Goal: Check status: Check status

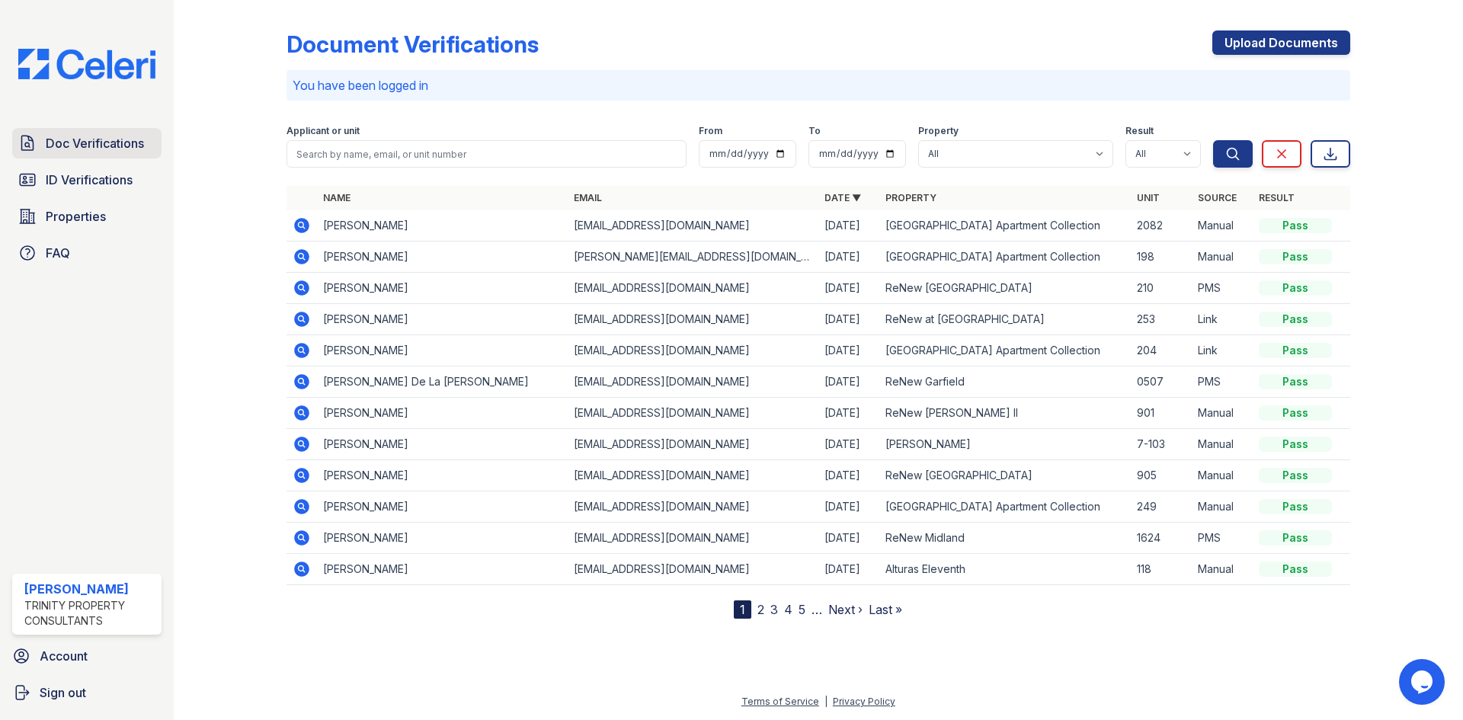
click at [78, 141] on span "Doc Verifications" at bounding box center [95, 143] width 98 height 18
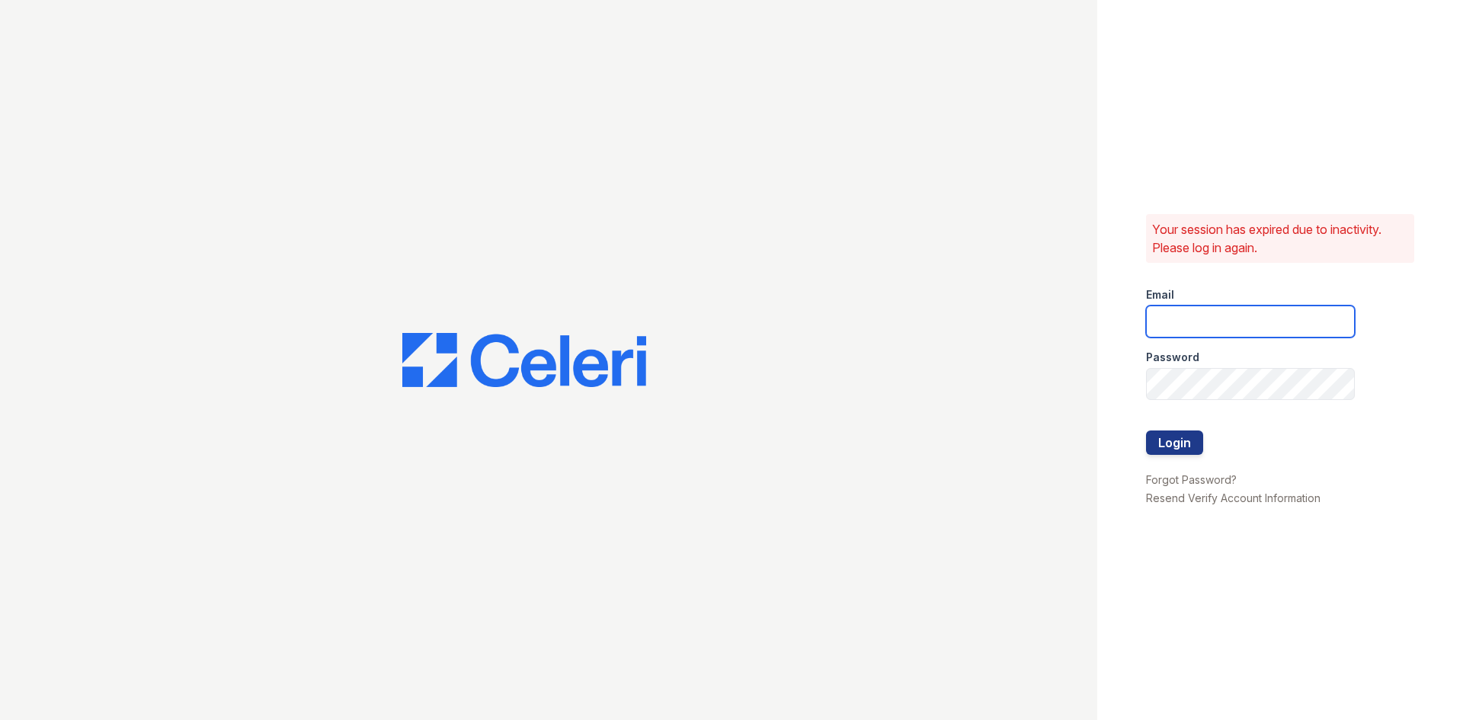
type input "byoung@trinity-pm.com"
click at [1164, 432] on button "Login" at bounding box center [1174, 443] width 57 height 24
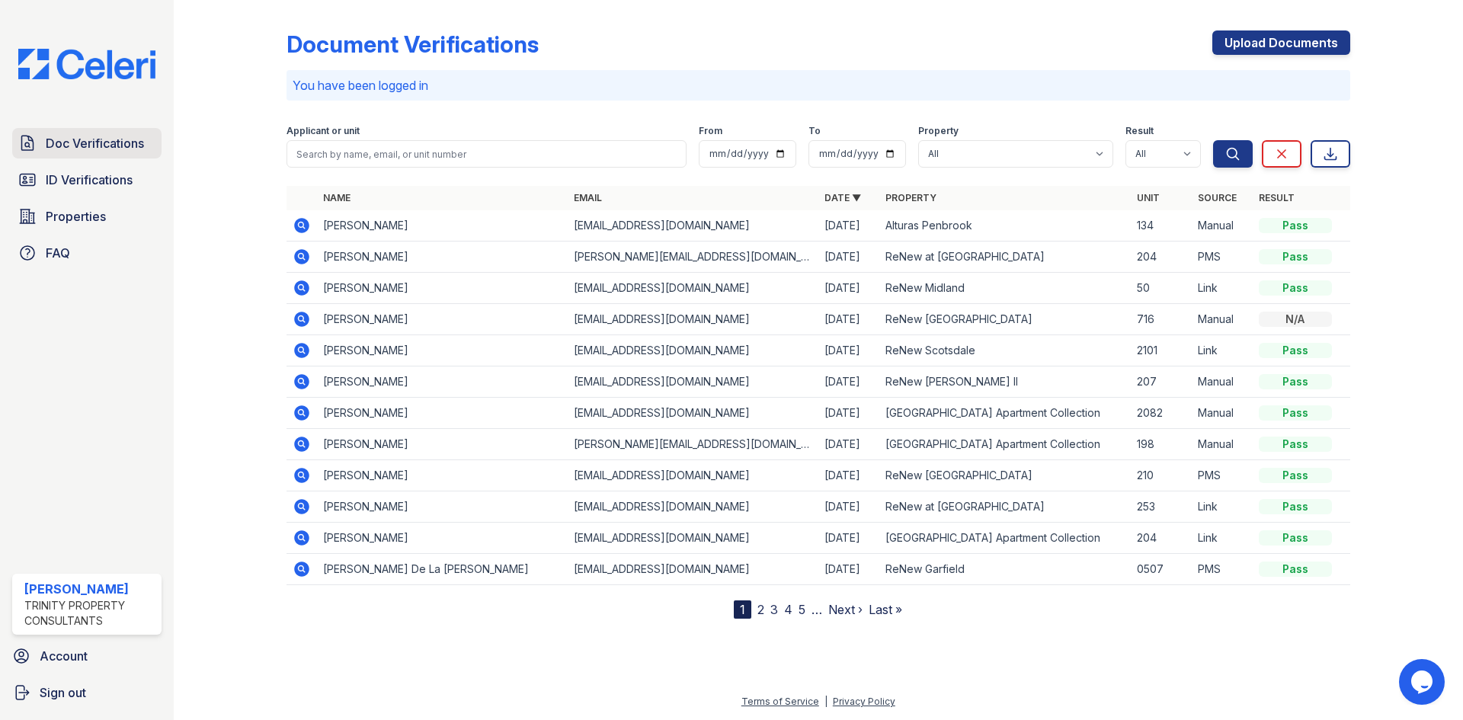
click at [120, 149] on span "Doc Verifications" at bounding box center [95, 143] width 98 height 18
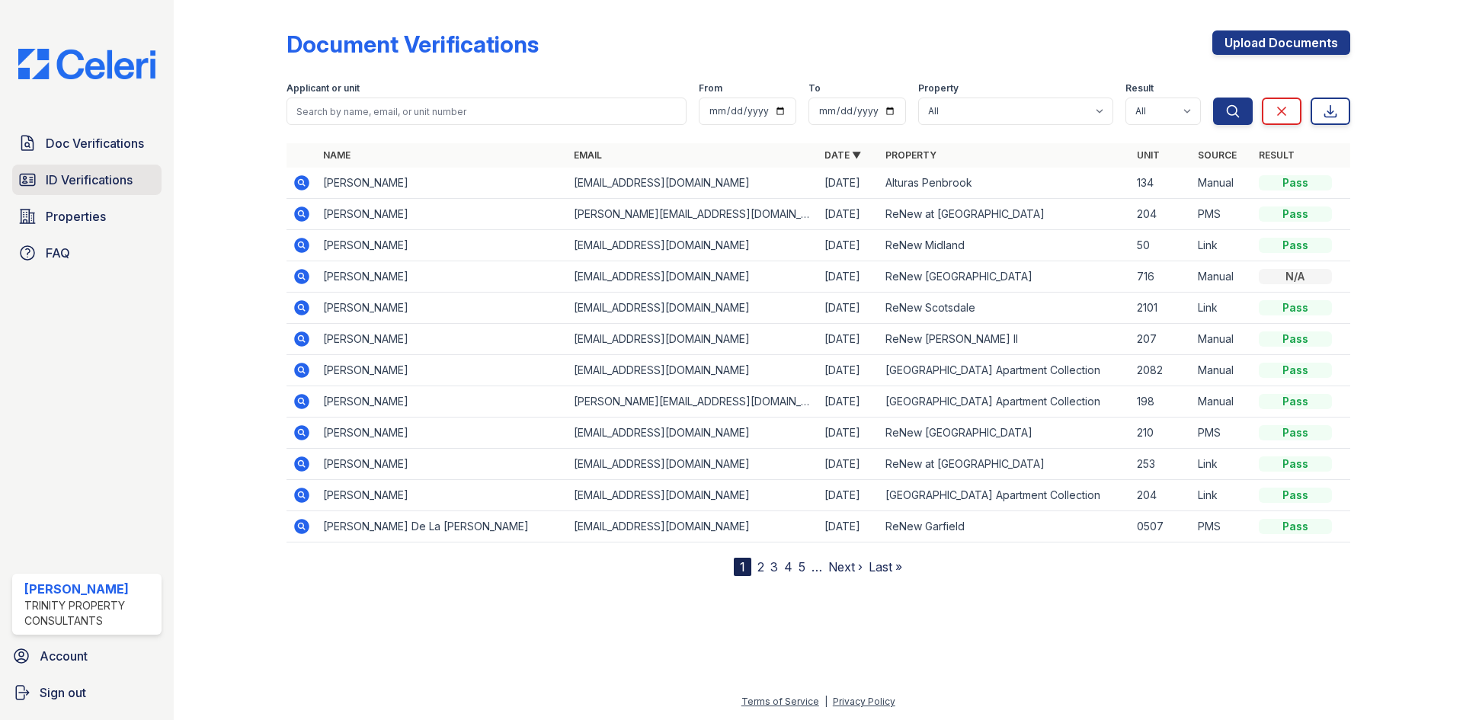
click at [136, 183] on link "ID Verifications" at bounding box center [86, 180] width 149 height 30
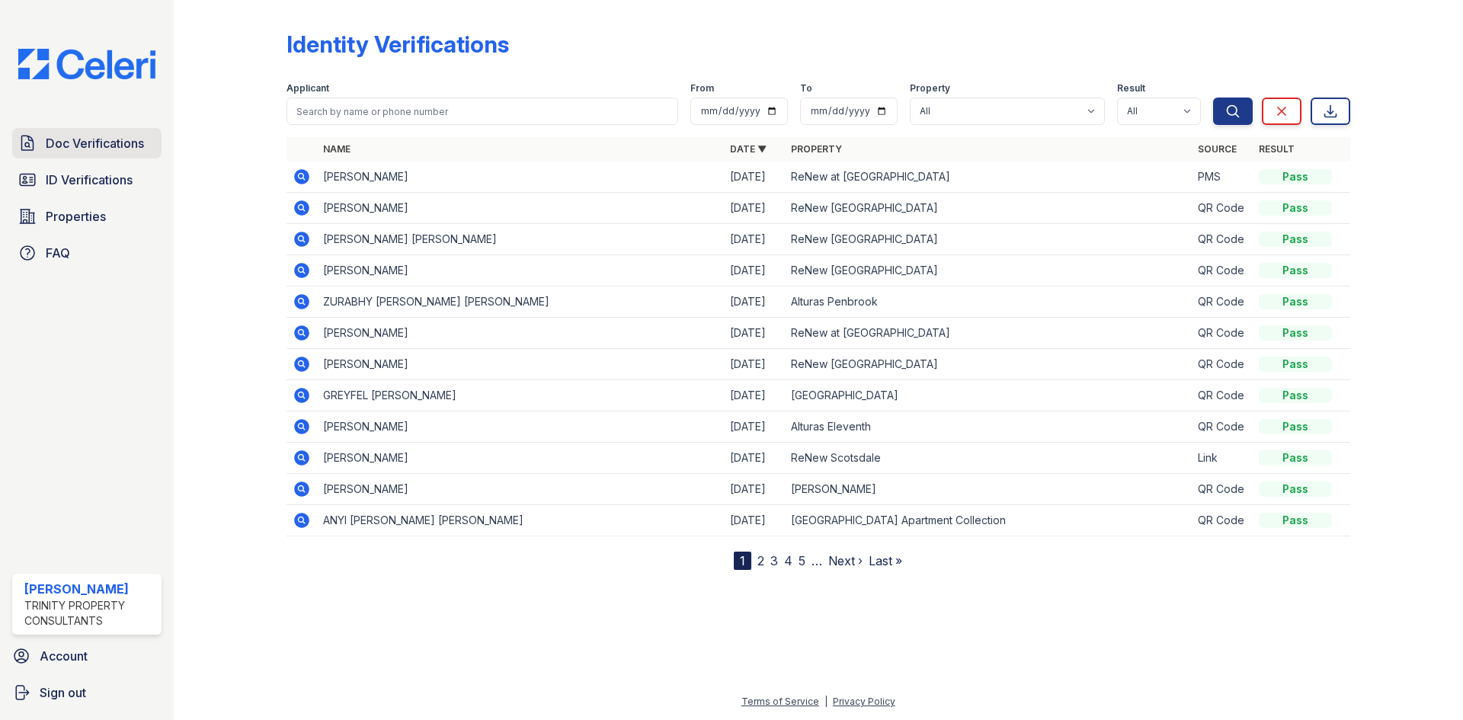
click at [107, 147] on span "Doc Verifications" at bounding box center [95, 143] width 98 height 18
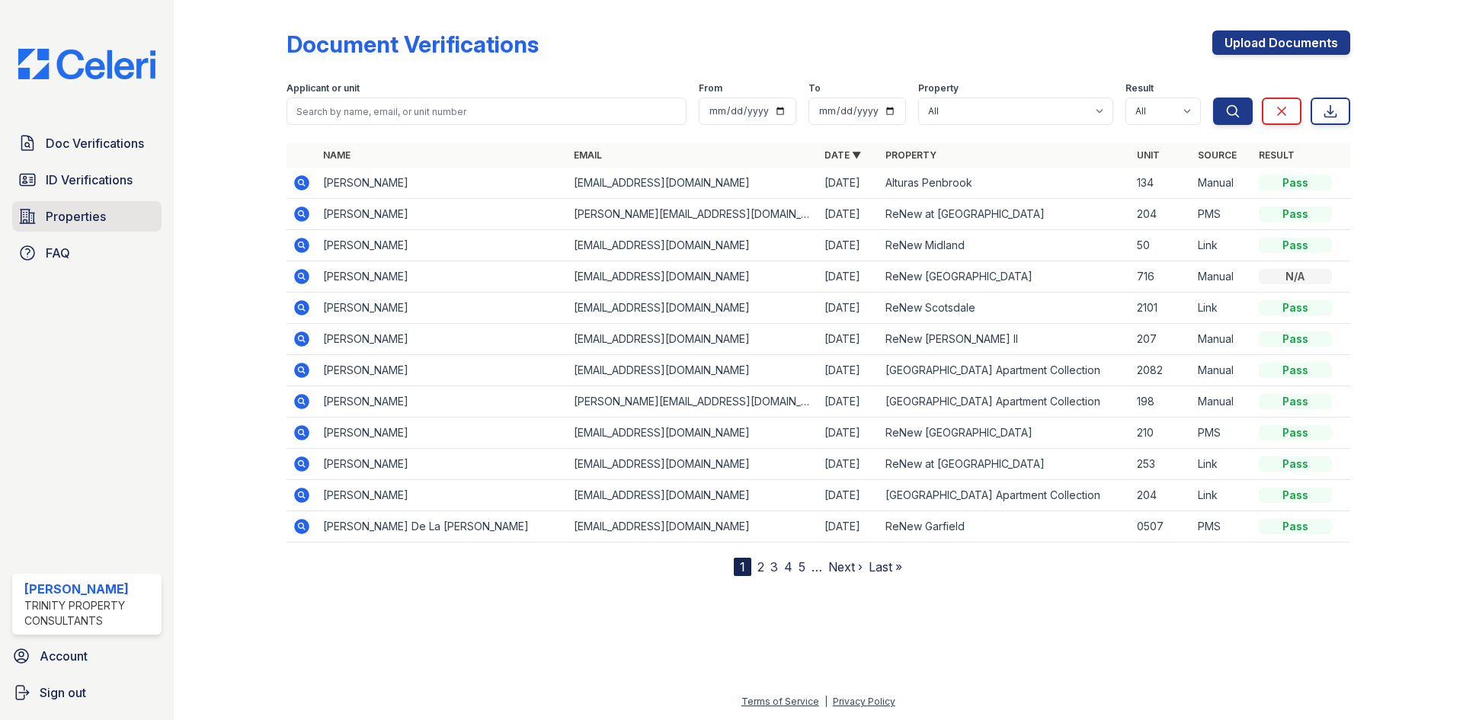
click at [85, 223] on span "Properties" at bounding box center [76, 216] width 60 height 18
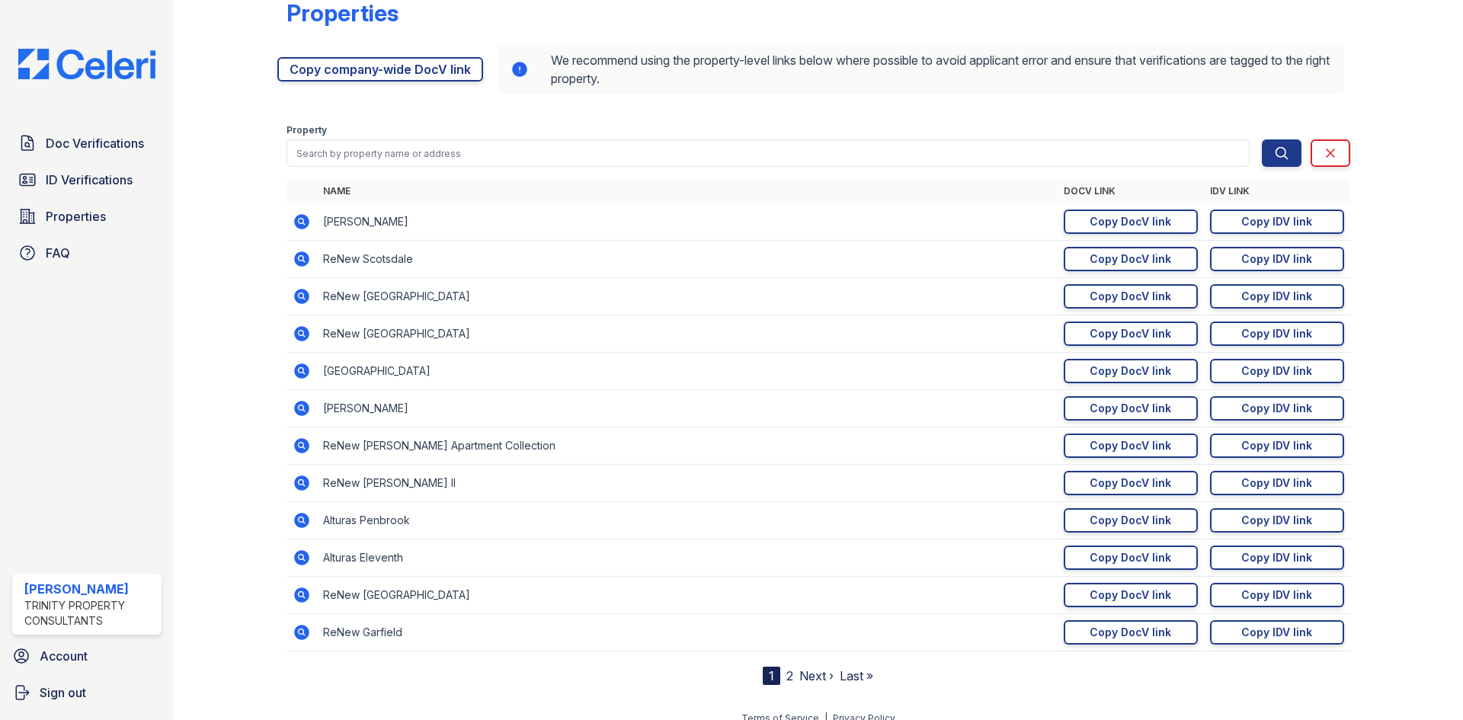
scroll to position [48, 0]
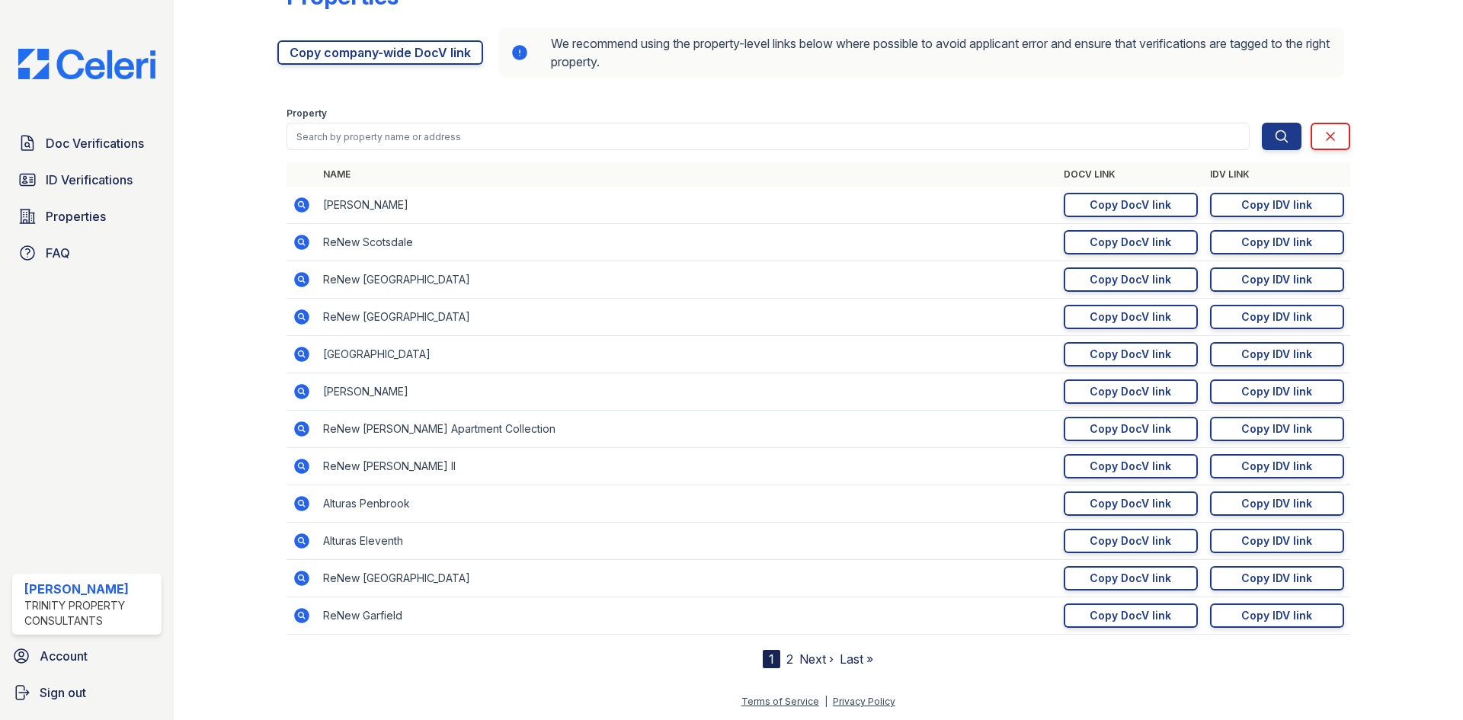
click at [786, 662] on link "2" at bounding box center [789, 659] width 7 height 15
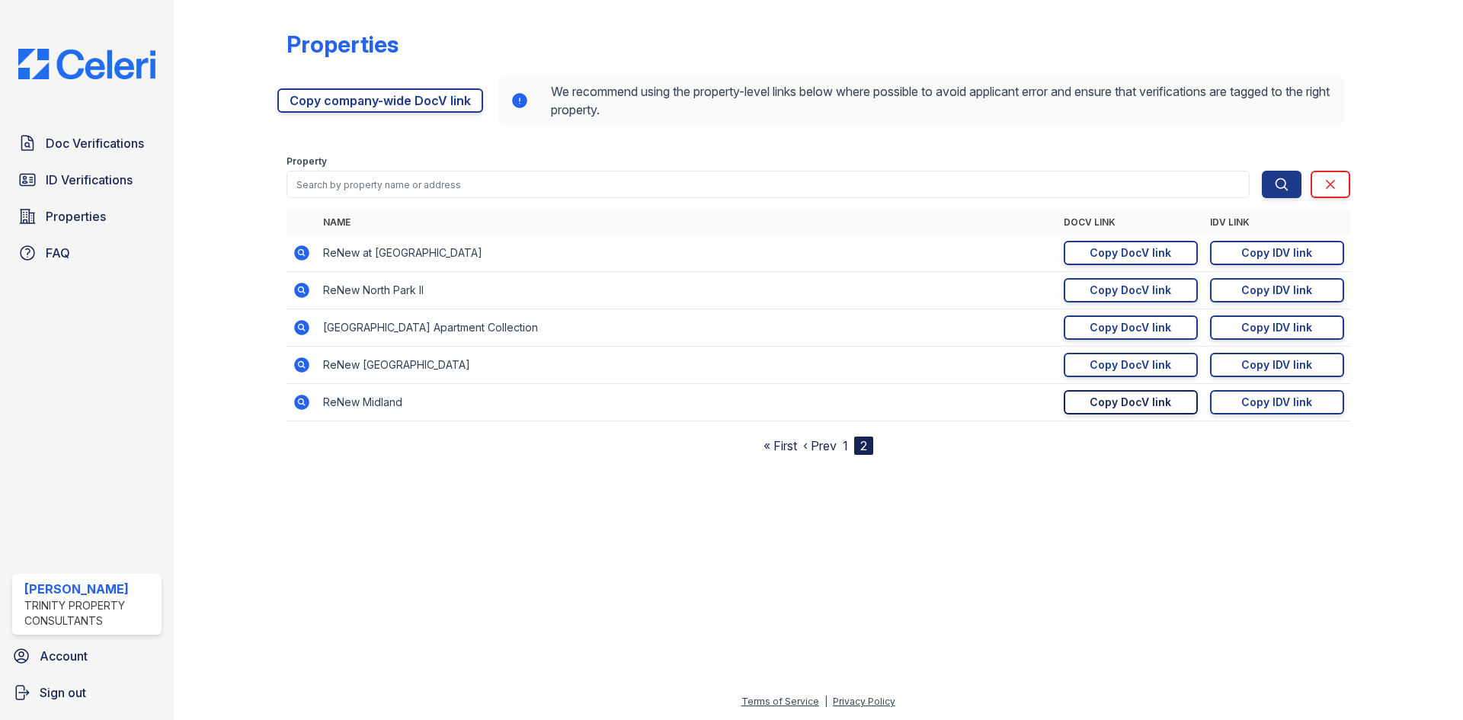
click at [1138, 402] on div "Copy DocV link" at bounding box center [1131, 402] width 82 height 15
click at [1275, 407] on div "Copy IDV link" at bounding box center [1276, 402] width 71 height 15
click at [86, 120] on div "Doc Verifications ID Verifications Properties FAQ Brizjane Young Trinity Proper…" at bounding box center [87, 360] width 174 height 720
click at [84, 150] on span "Doc Verifications" at bounding box center [95, 143] width 98 height 18
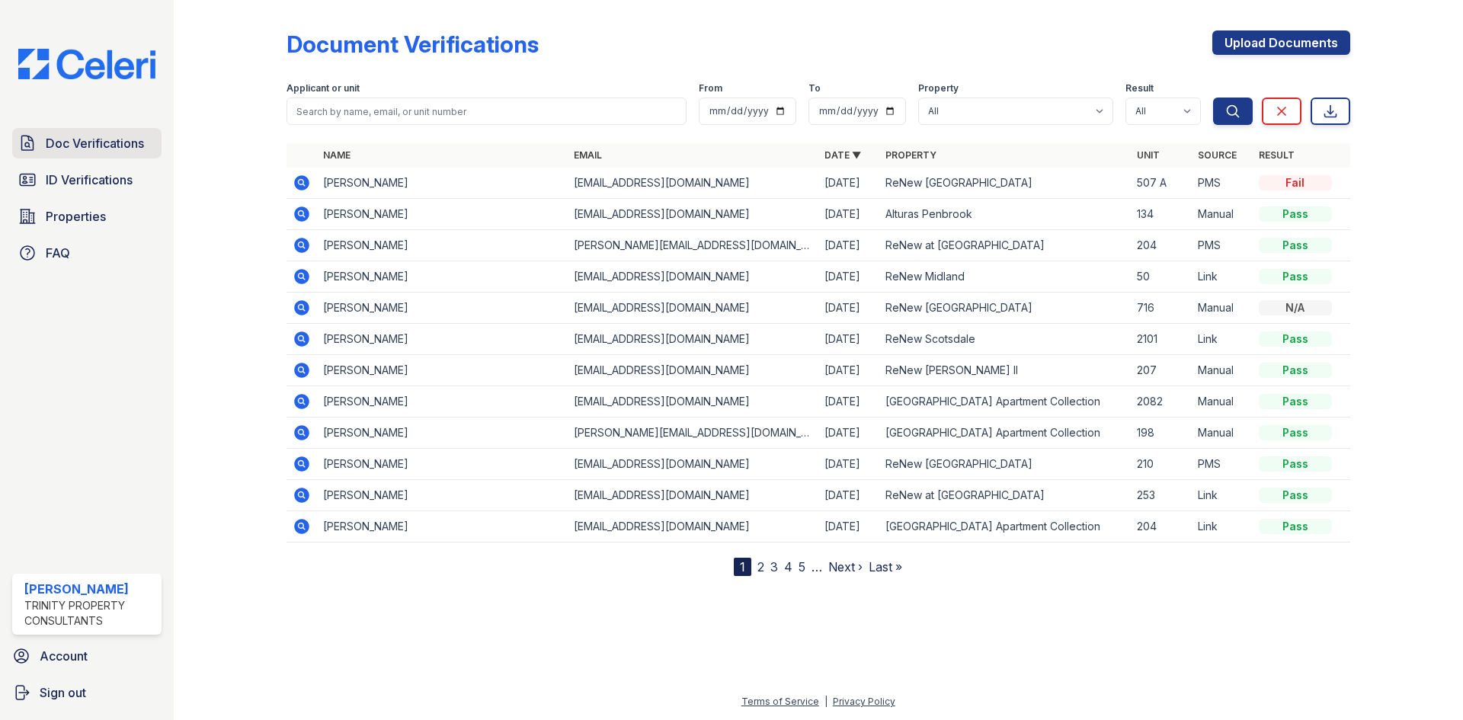
click at [96, 144] on span "Doc Verifications" at bounding box center [95, 143] width 98 height 18
click at [301, 278] on icon at bounding box center [302, 276] width 18 height 18
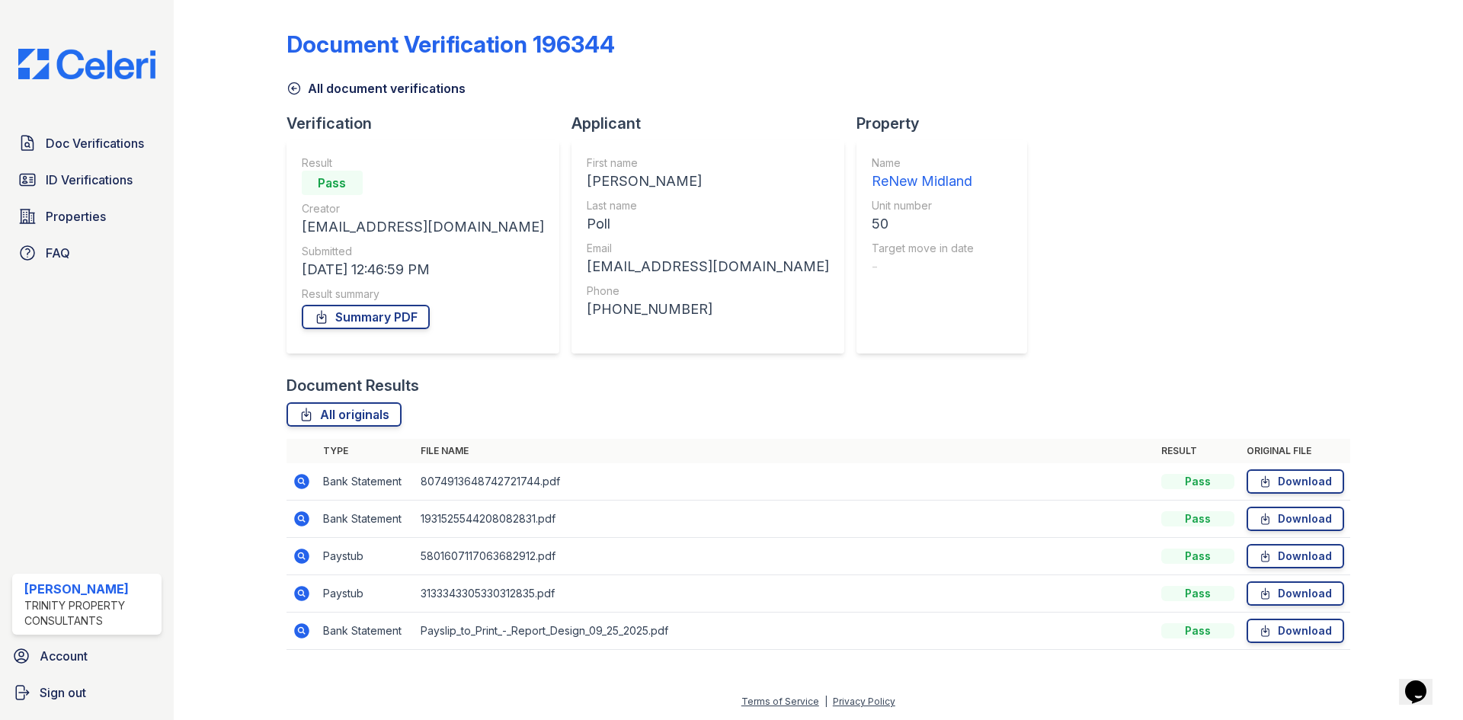
click at [299, 560] on icon at bounding box center [301, 556] width 15 height 15
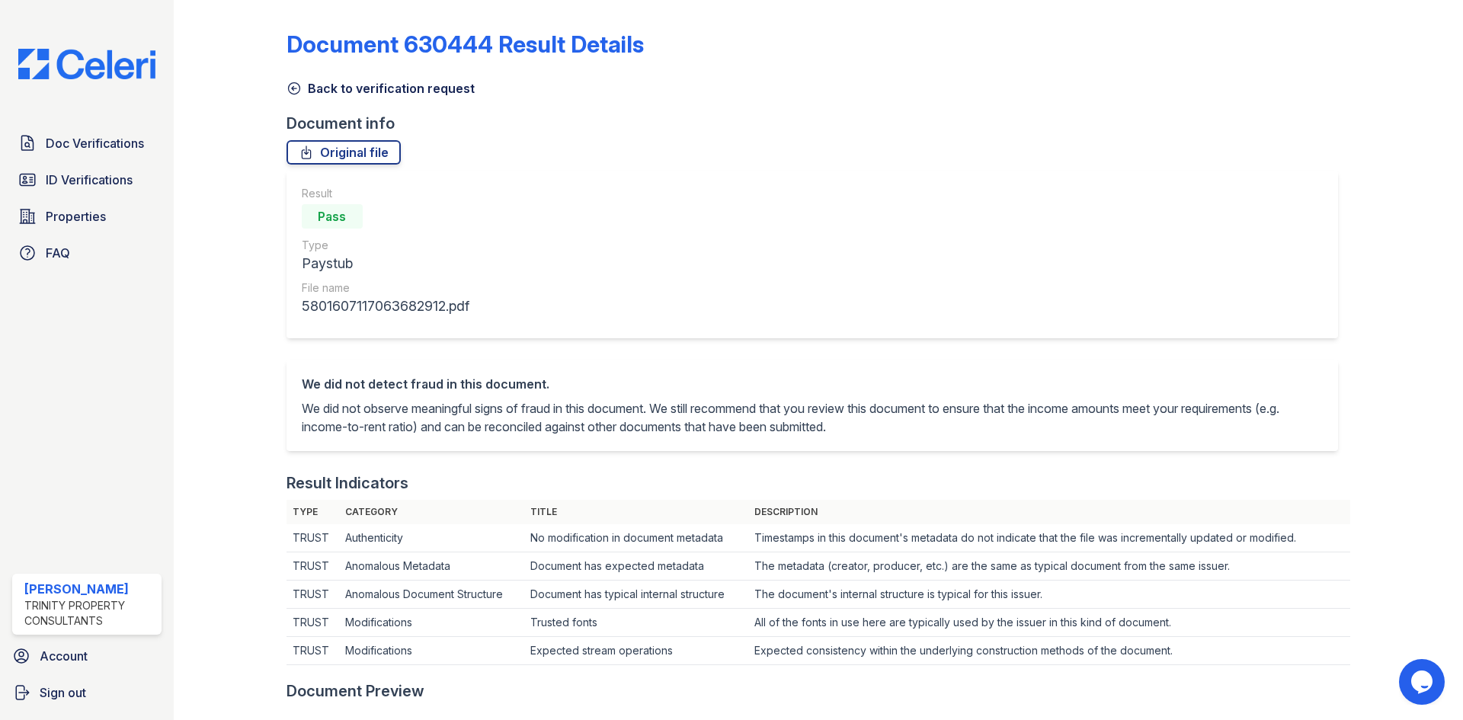
click at [290, 91] on icon at bounding box center [294, 88] width 15 height 15
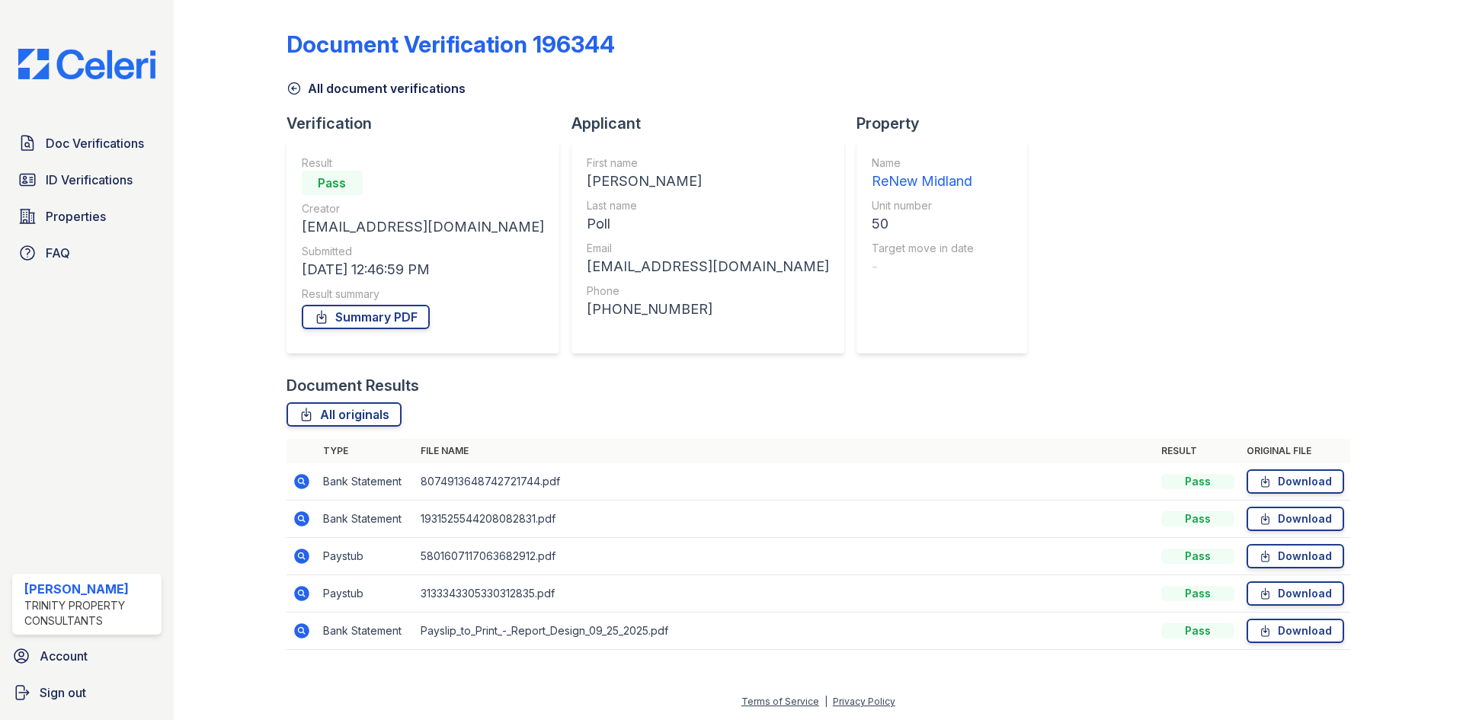
click at [300, 598] on icon at bounding box center [301, 593] width 15 height 15
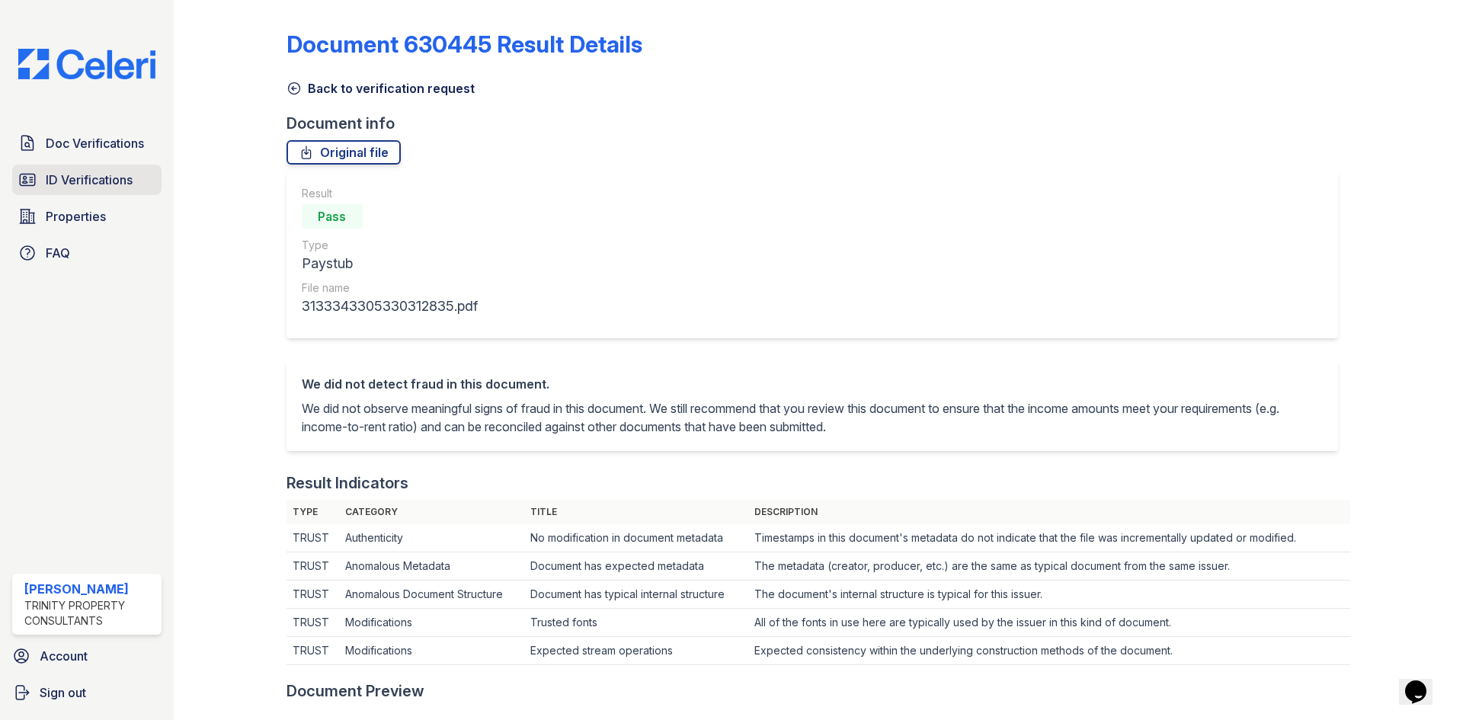
click at [67, 184] on span "ID Verifications" at bounding box center [89, 180] width 87 height 18
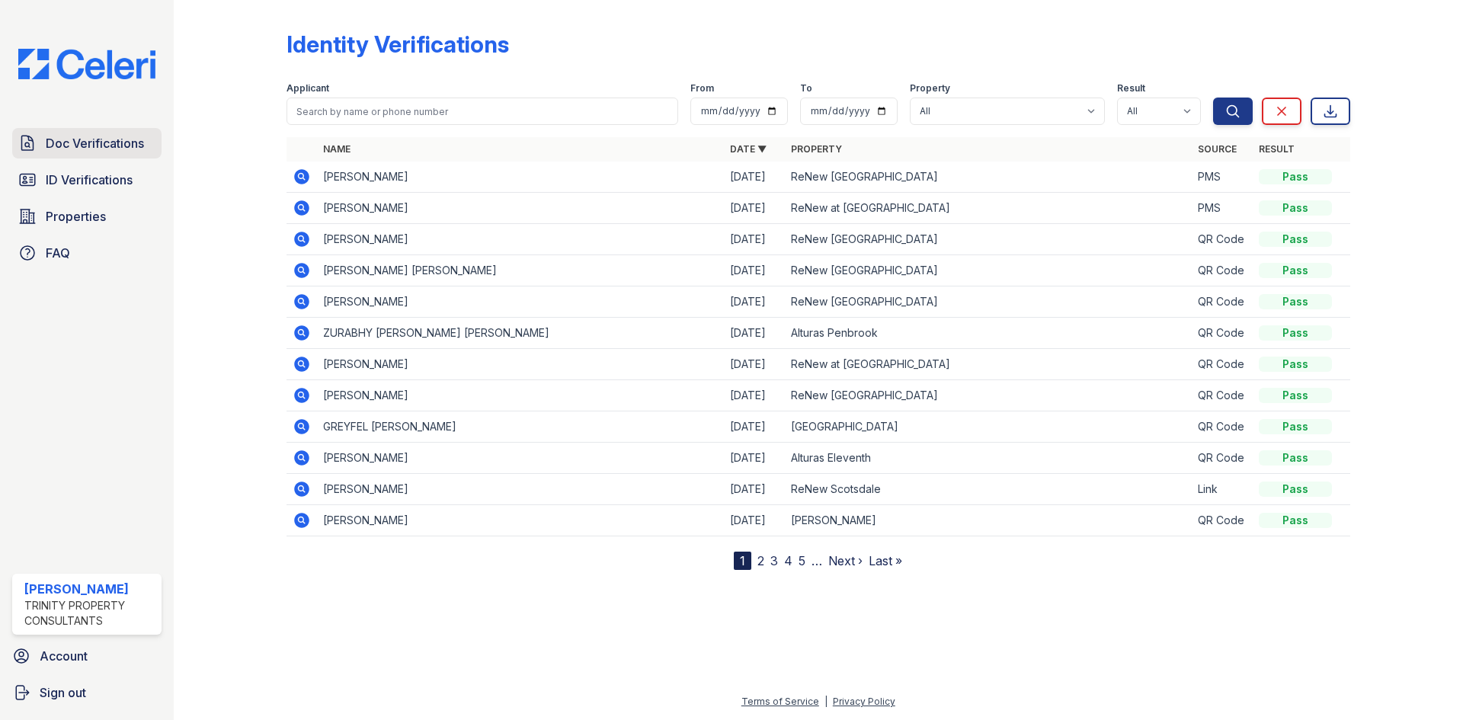
click at [89, 155] on link "Doc Verifications" at bounding box center [86, 143] width 149 height 30
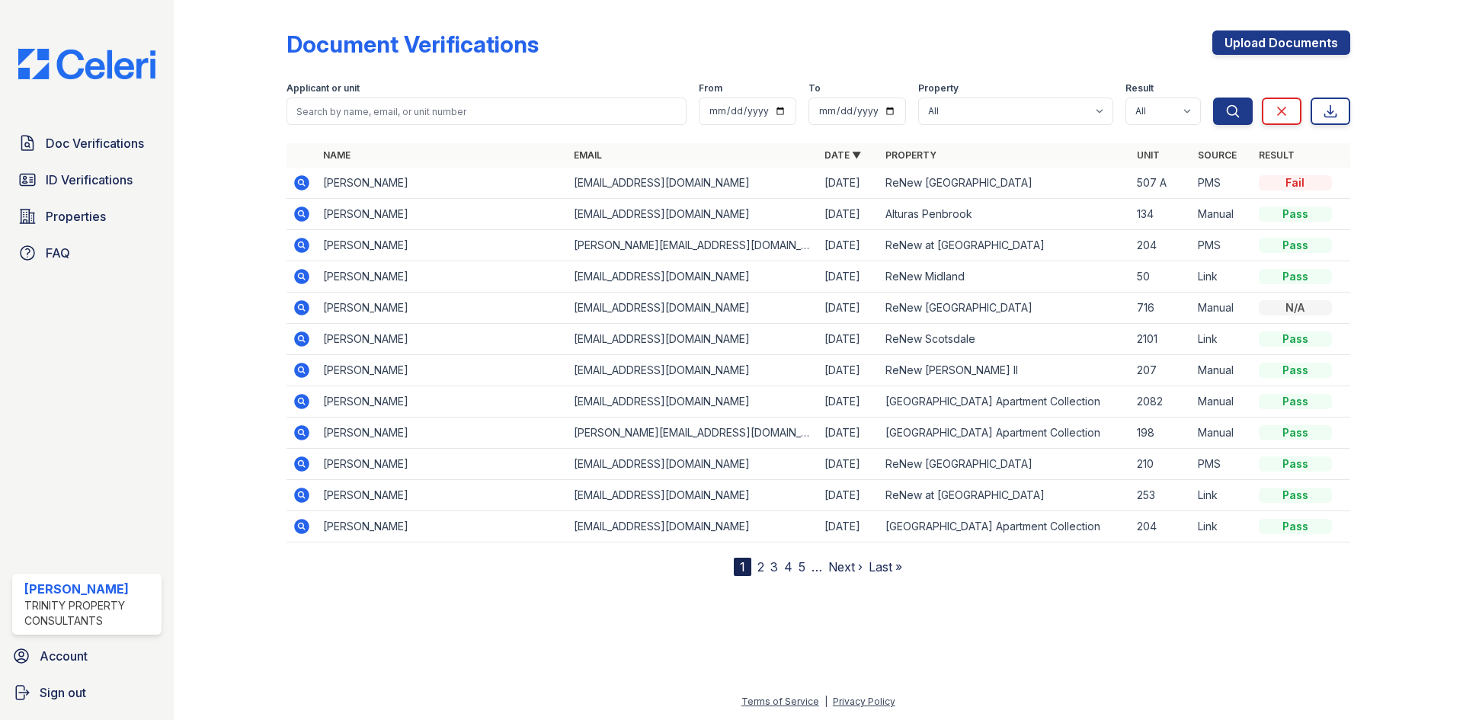
click at [300, 278] on icon at bounding box center [302, 276] width 18 height 18
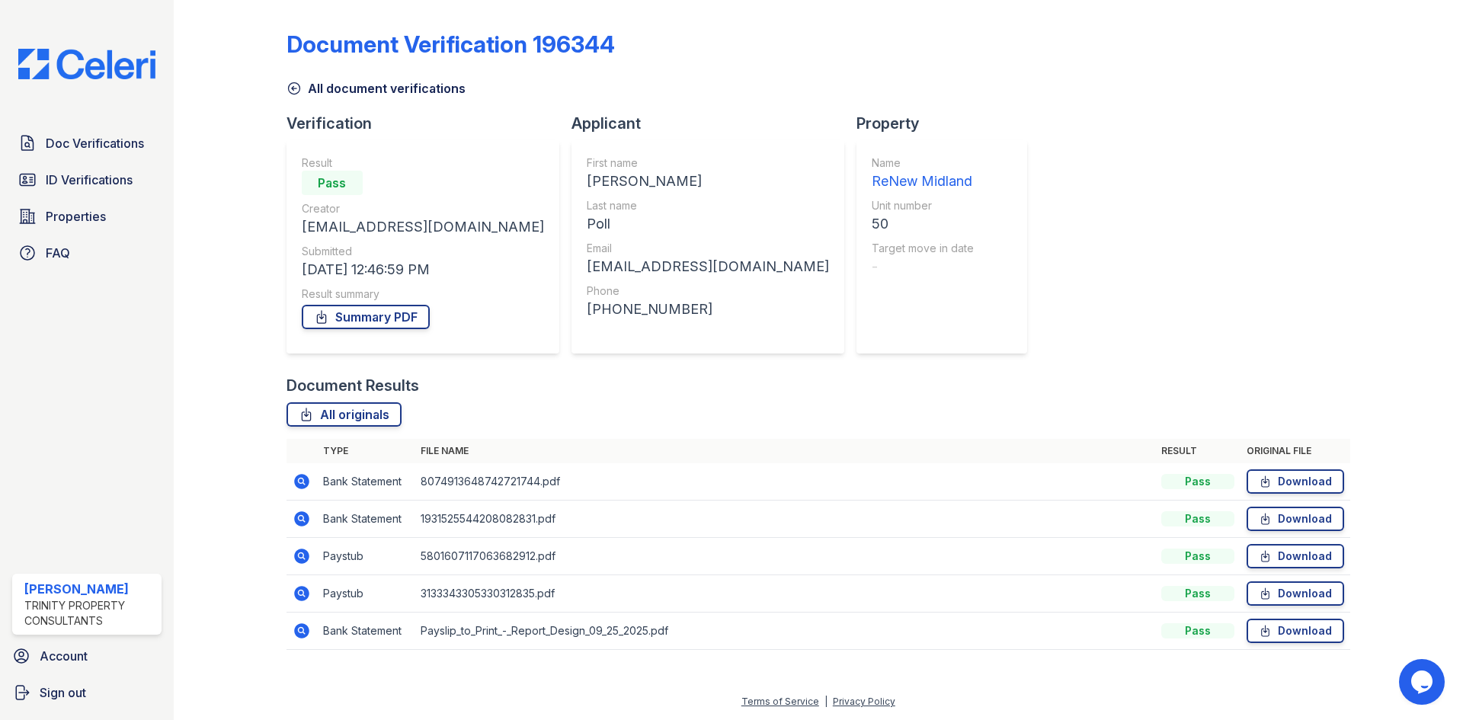
click at [303, 515] on icon at bounding box center [301, 518] width 15 height 15
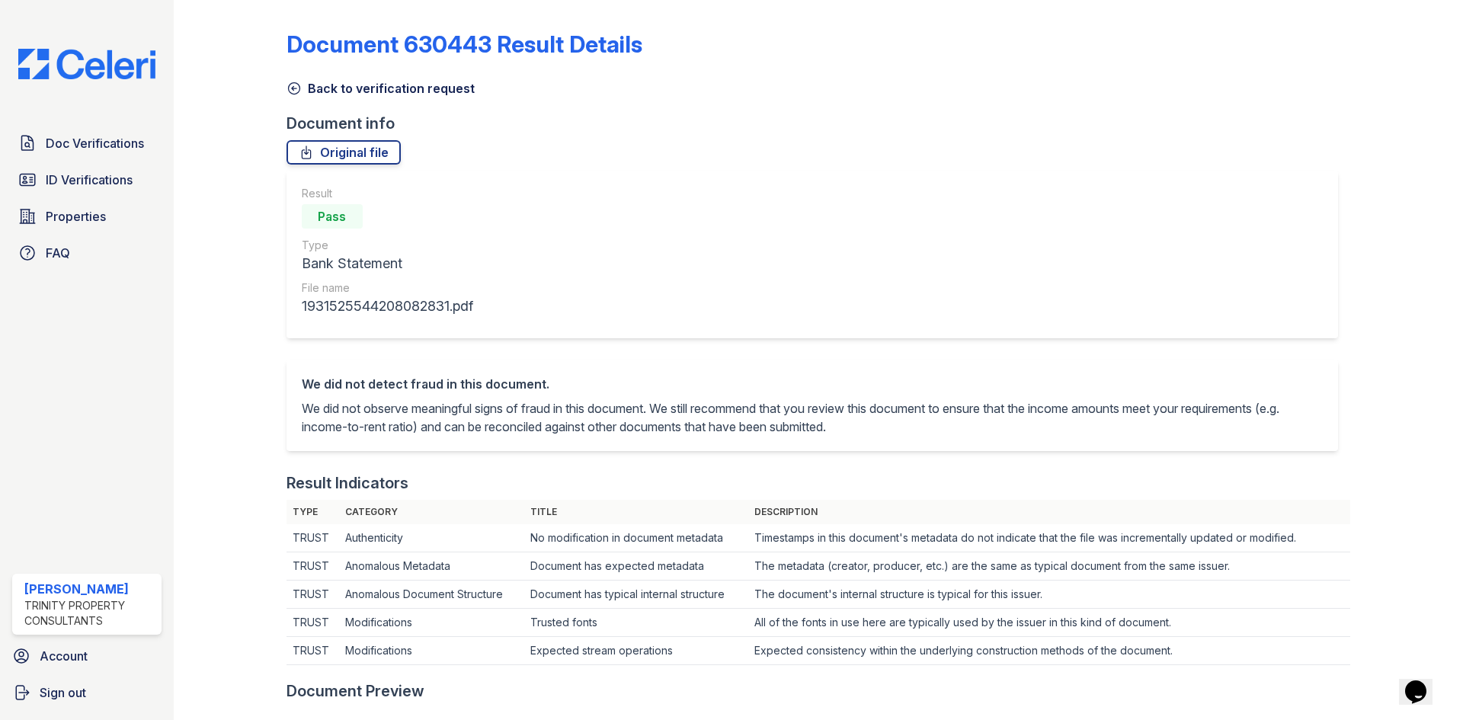
click at [290, 89] on icon at bounding box center [294, 88] width 15 height 15
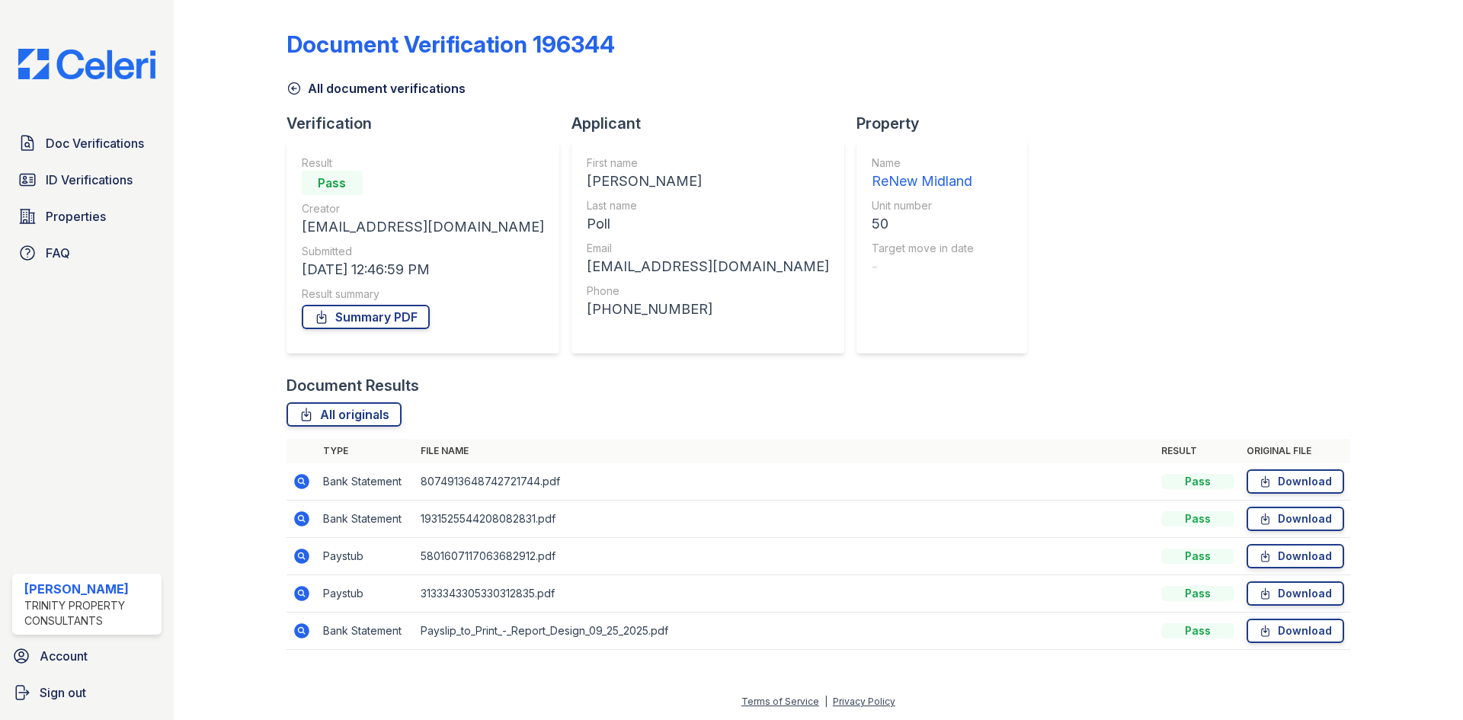
click at [300, 480] on icon at bounding box center [301, 481] width 4 height 4
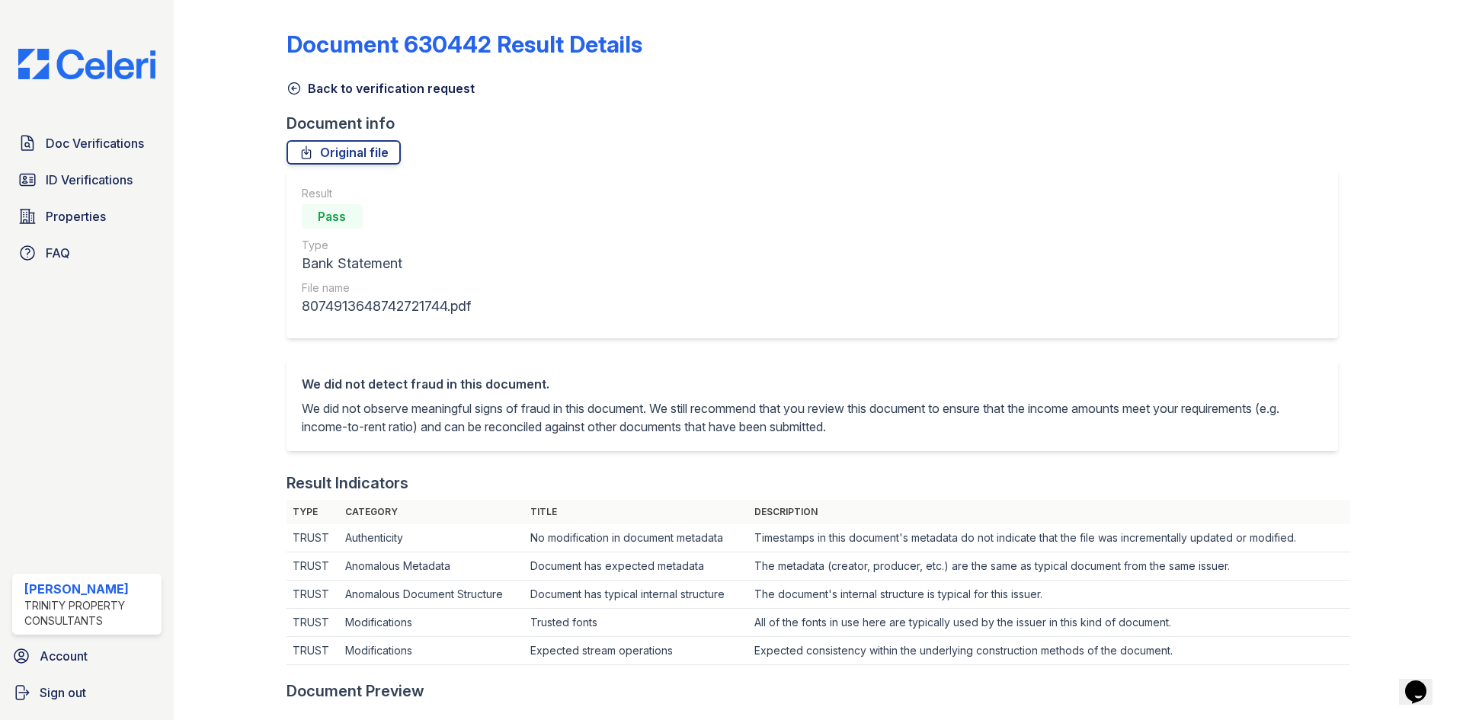
click at [296, 88] on icon at bounding box center [293, 88] width 11 height 11
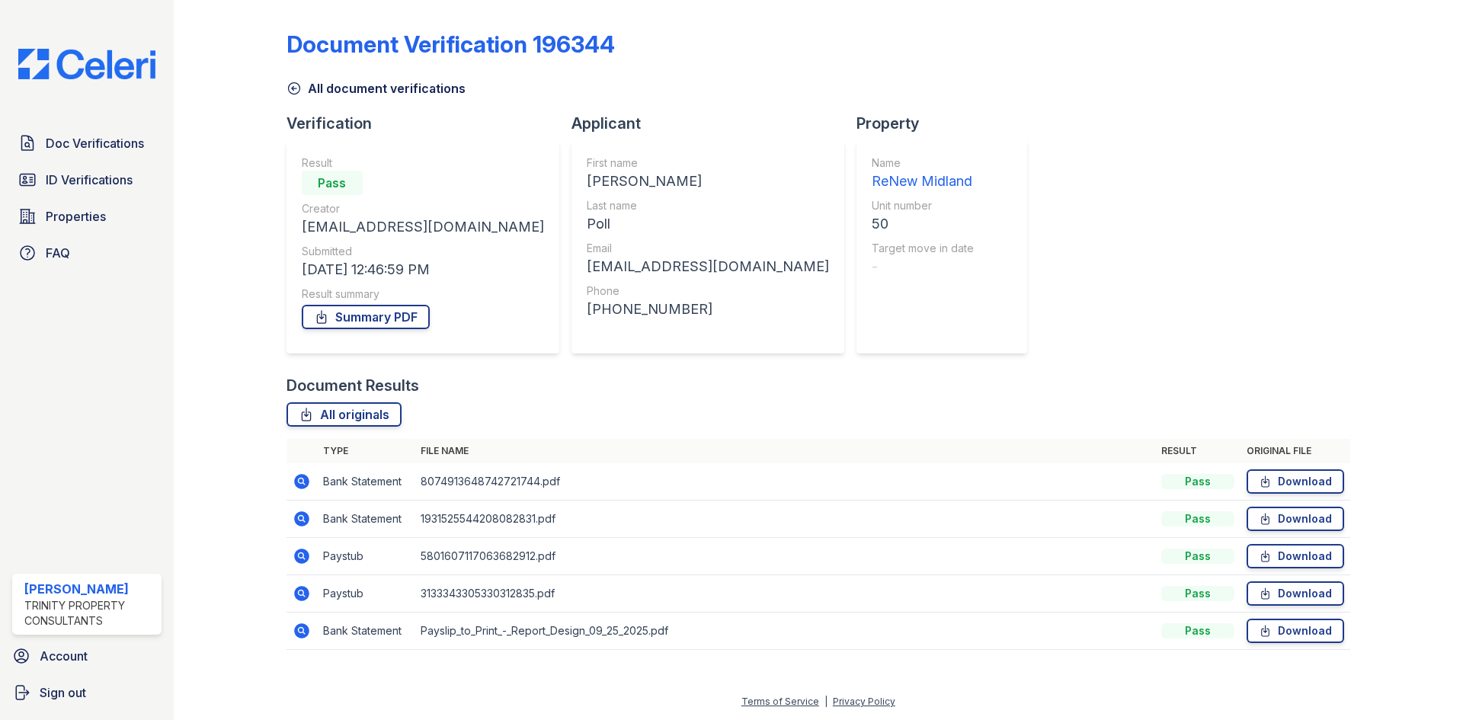
click at [301, 627] on icon at bounding box center [302, 631] width 18 height 18
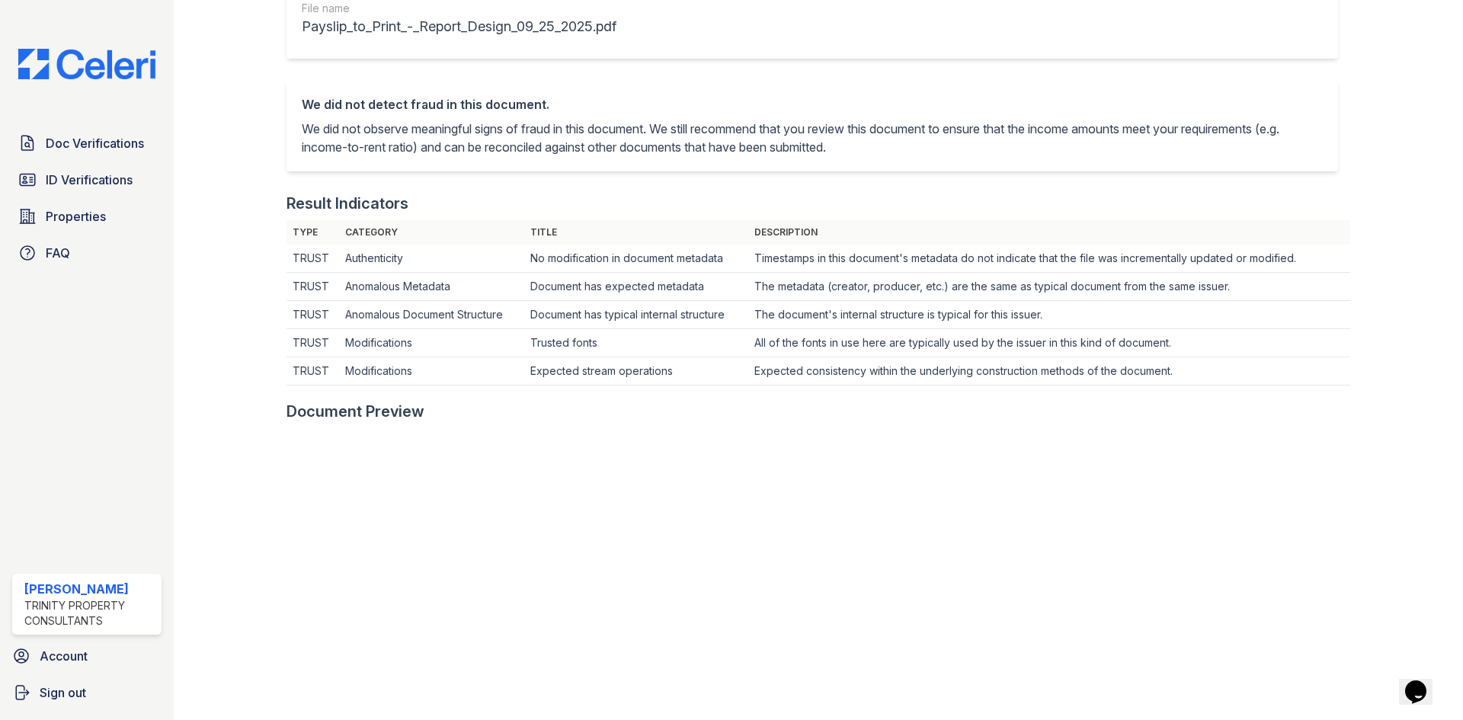
scroll to position [76, 0]
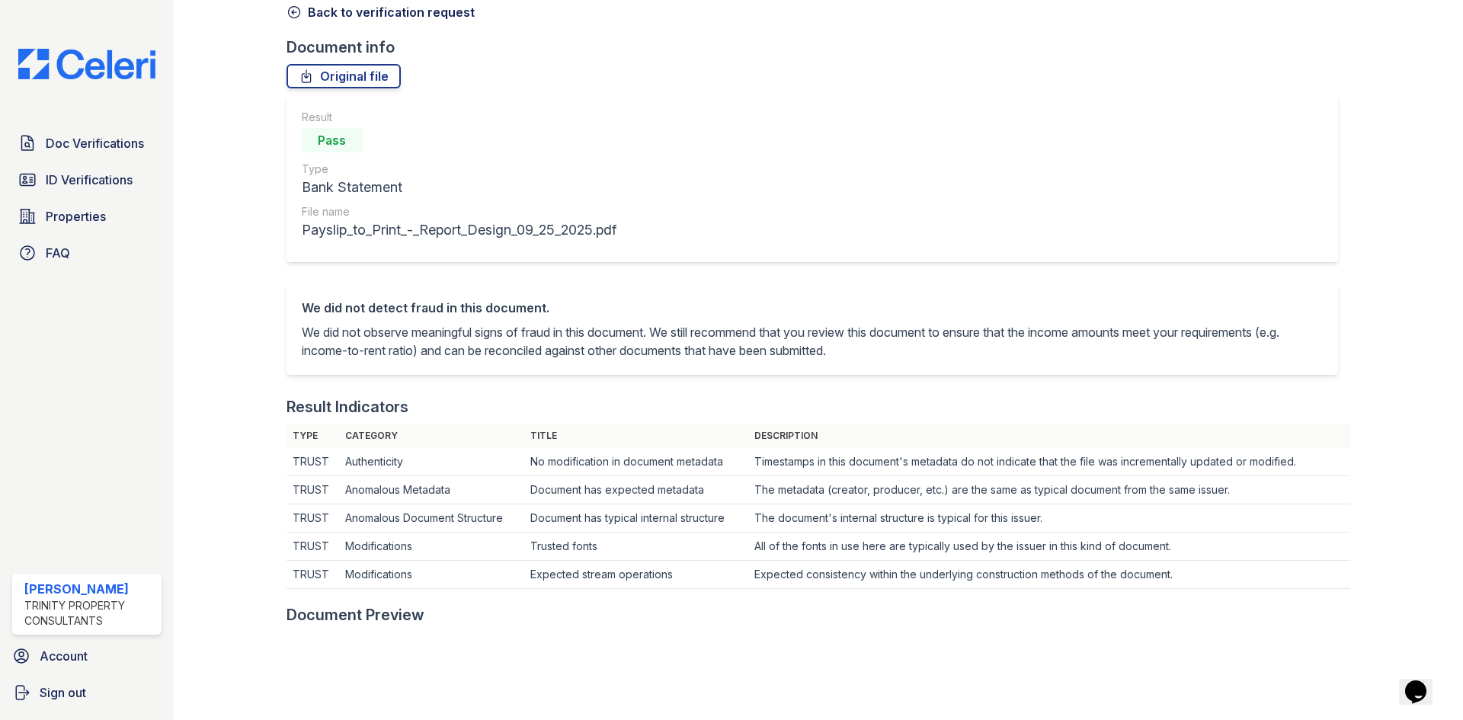
click at [295, 11] on icon at bounding box center [294, 12] width 15 height 15
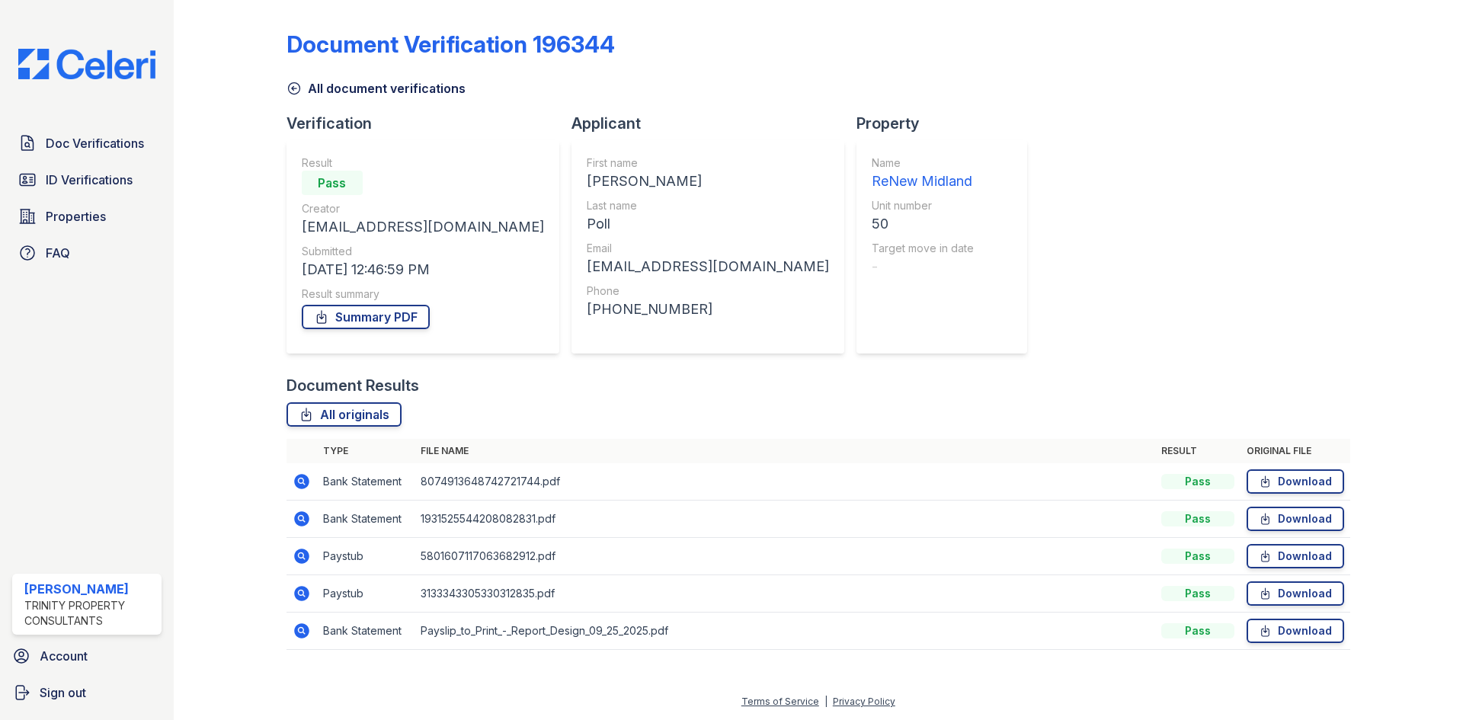
click at [310, 591] on icon at bounding box center [302, 593] width 18 height 18
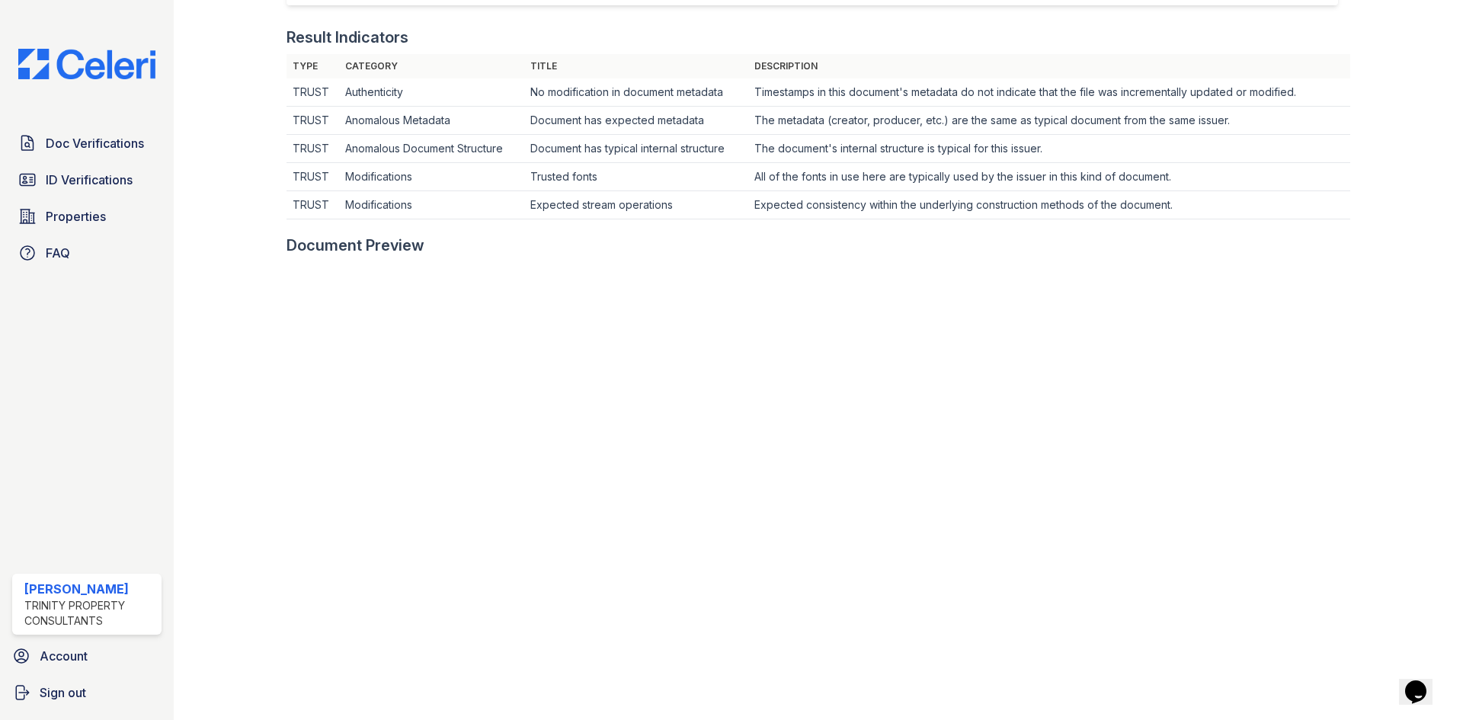
scroll to position [457, 0]
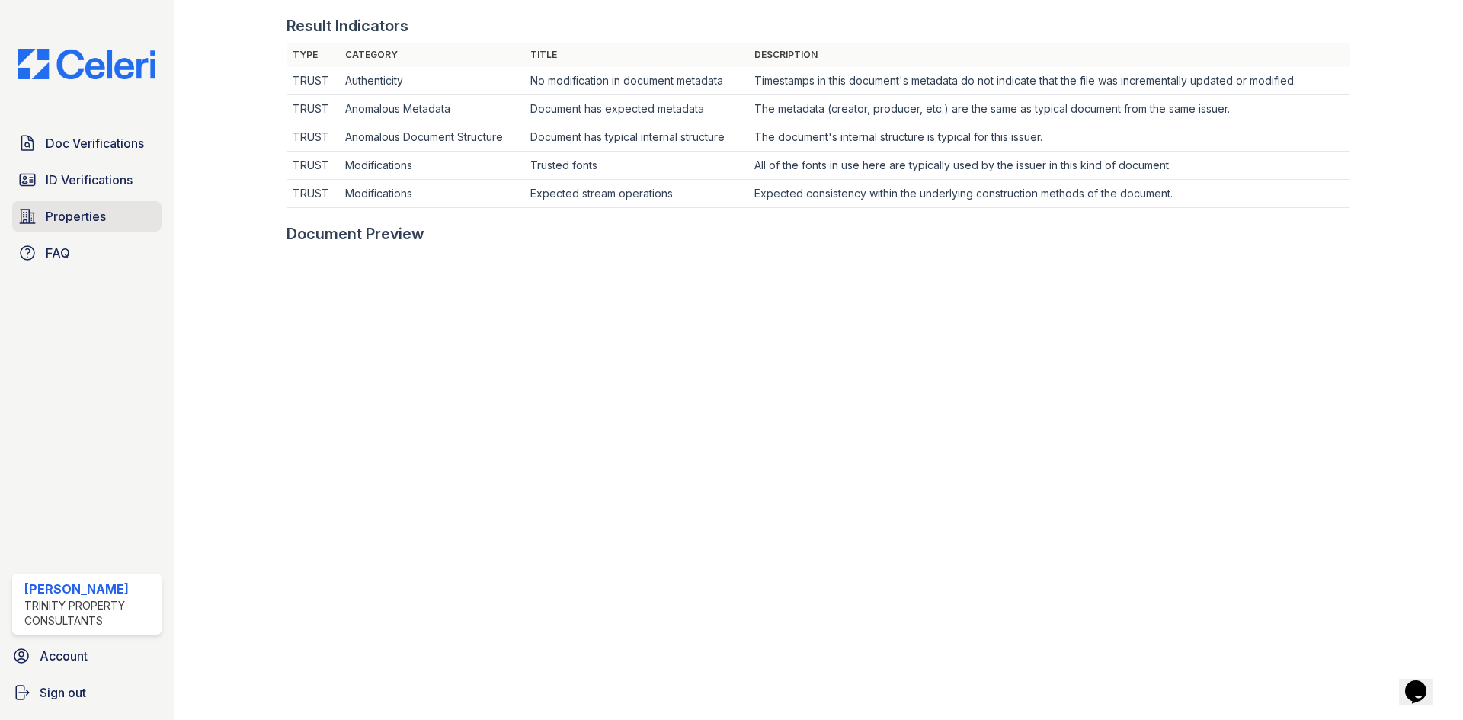
click at [107, 213] on link "Properties" at bounding box center [86, 216] width 149 height 30
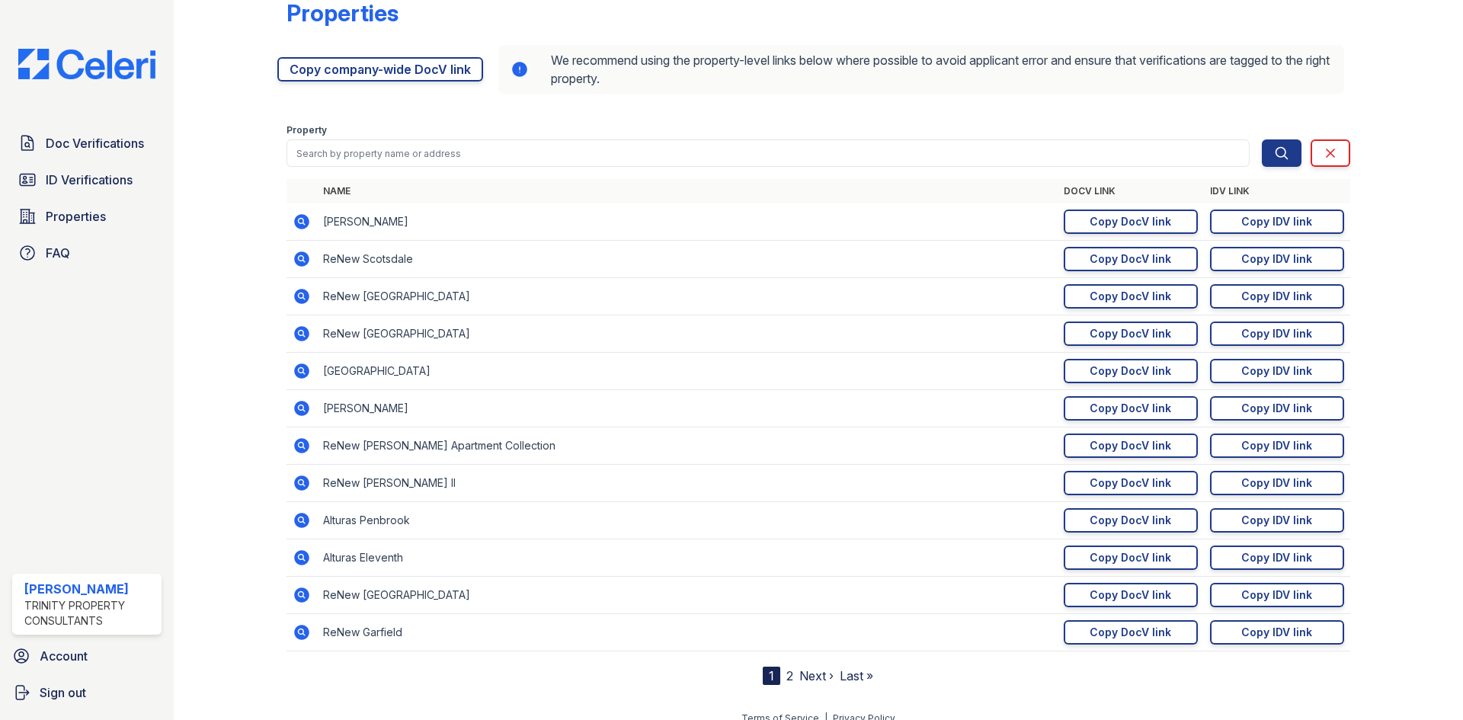
scroll to position [48, 0]
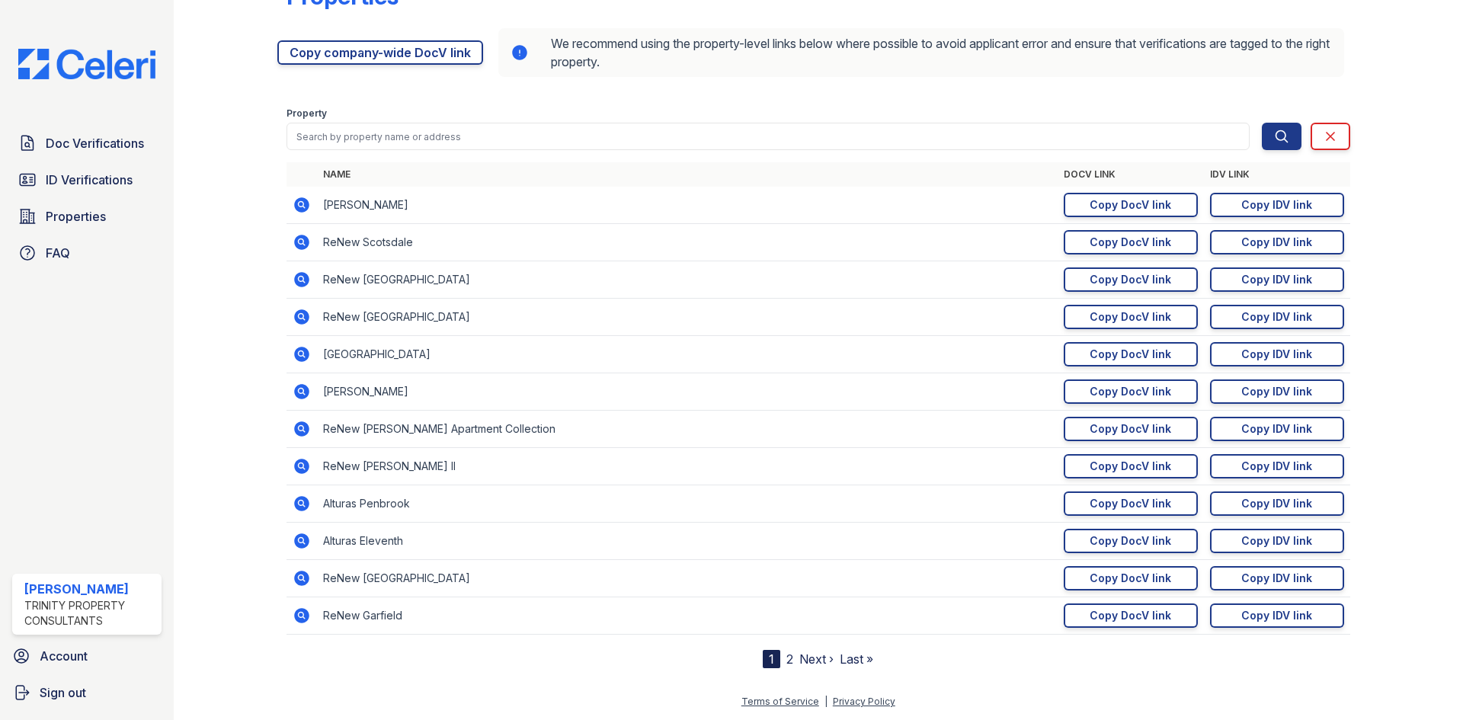
click at [786, 658] on link "2" at bounding box center [789, 659] width 7 height 15
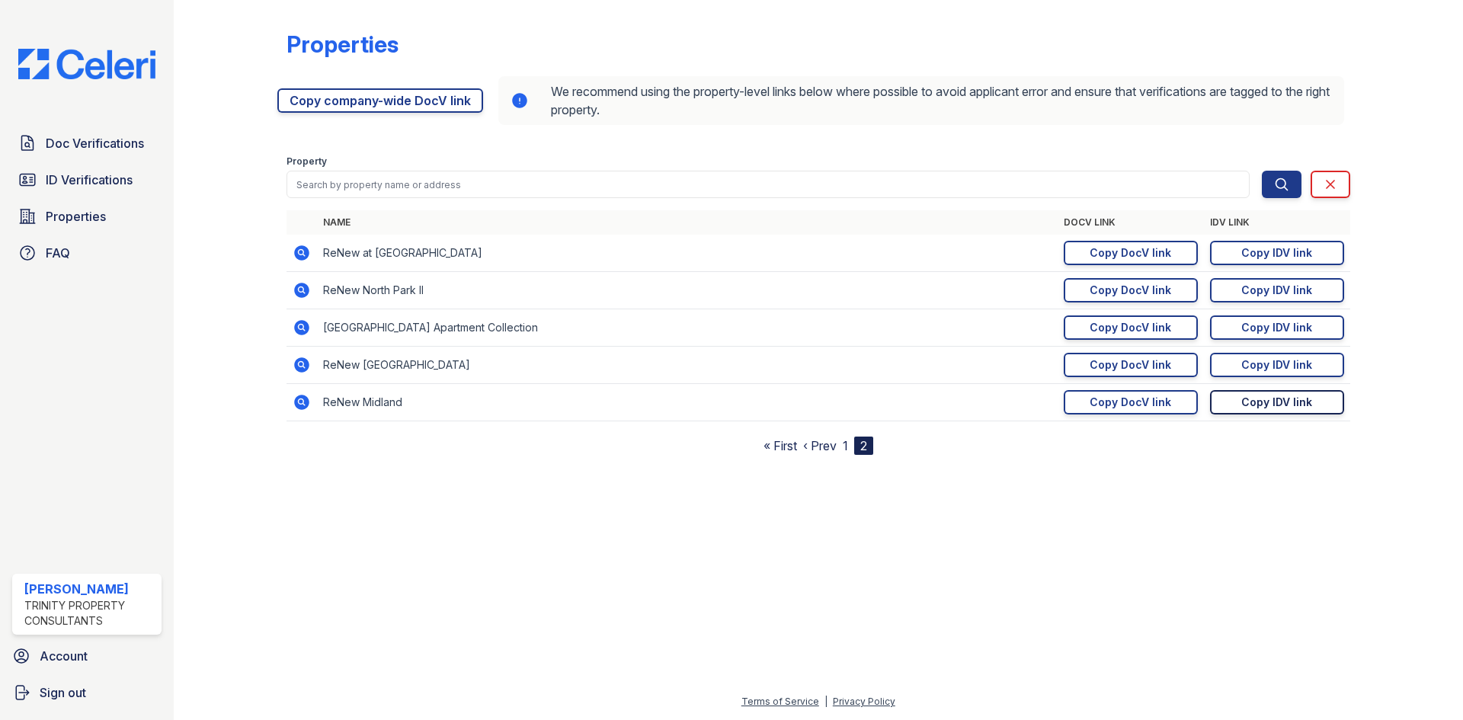
click at [1267, 403] on div "Copy IDV link" at bounding box center [1276, 402] width 71 height 15
click at [61, 153] on link "Doc Verifications" at bounding box center [86, 143] width 149 height 30
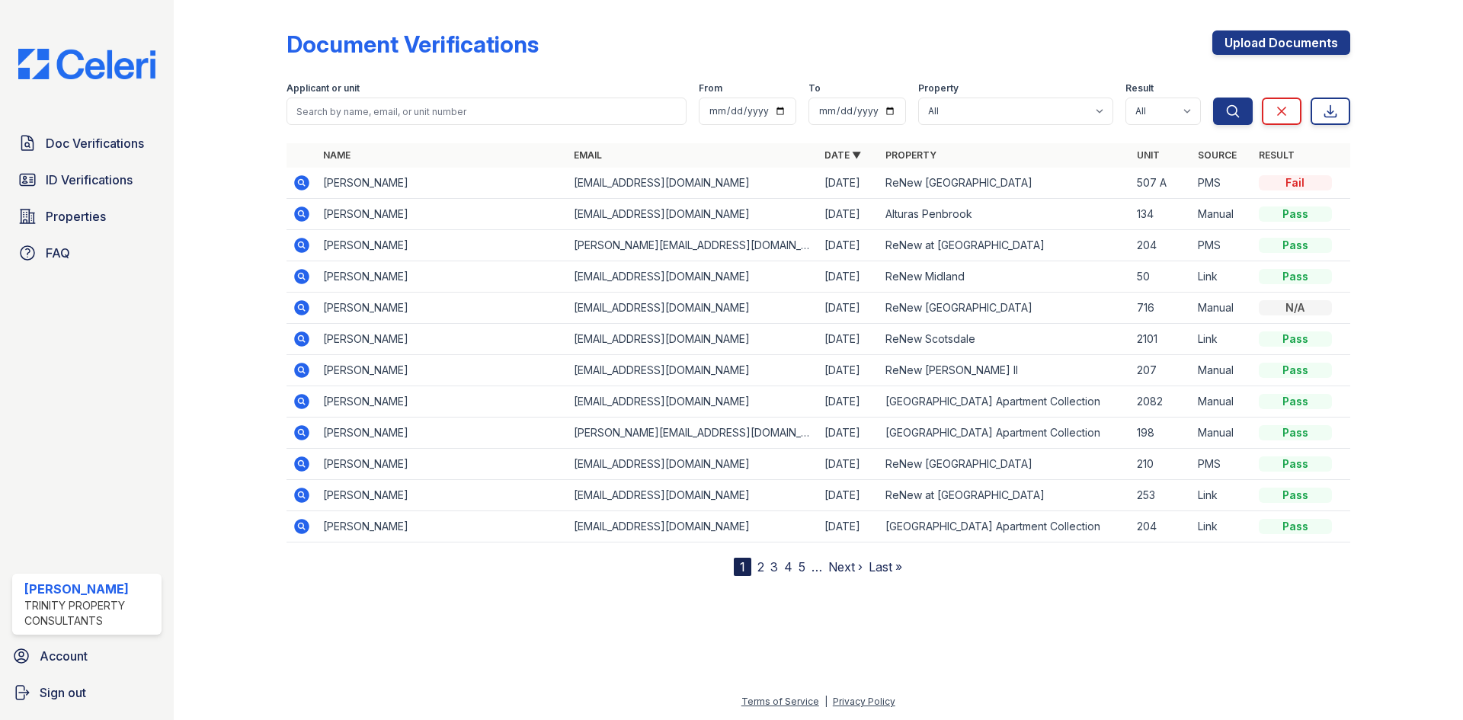
click at [302, 271] on icon at bounding box center [301, 276] width 15 height 15
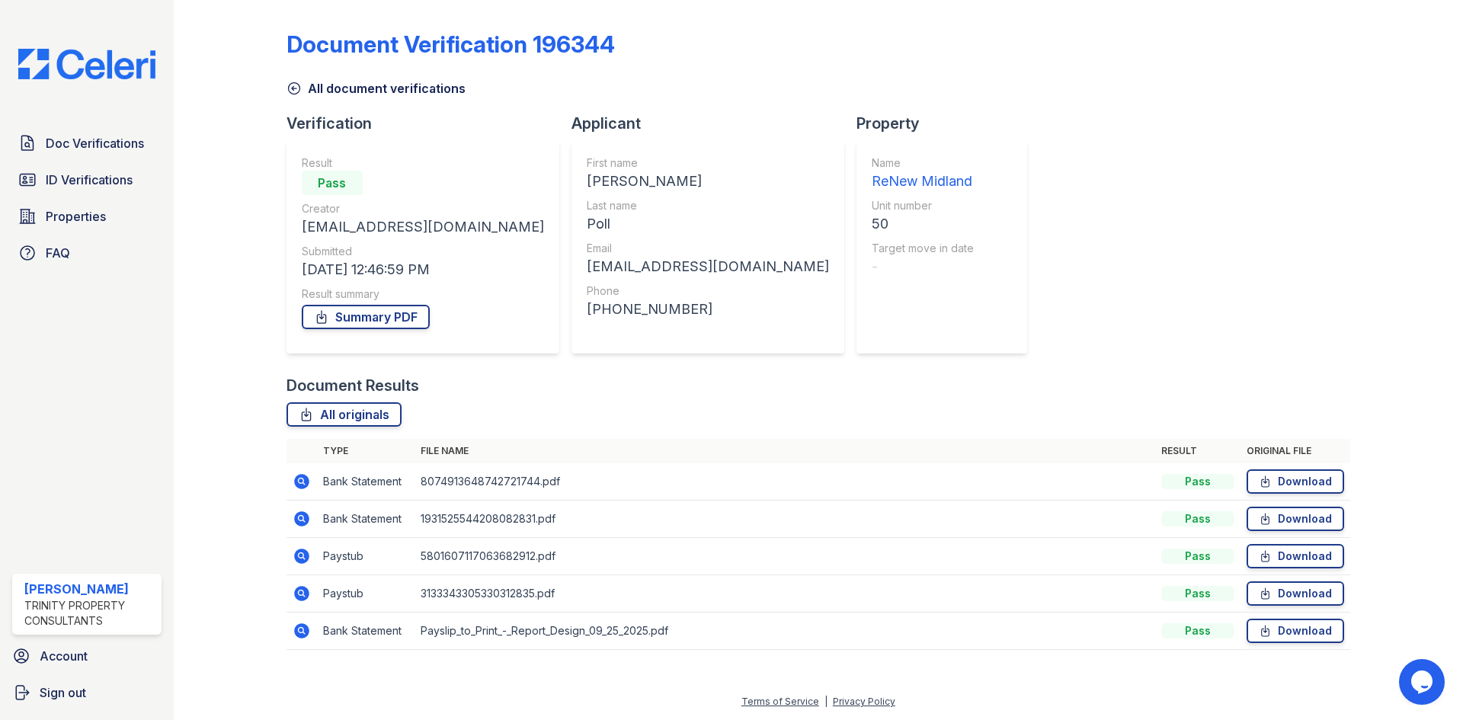
click at [298, 482] on icon at bounding box center [302, 481] width 18 height 18
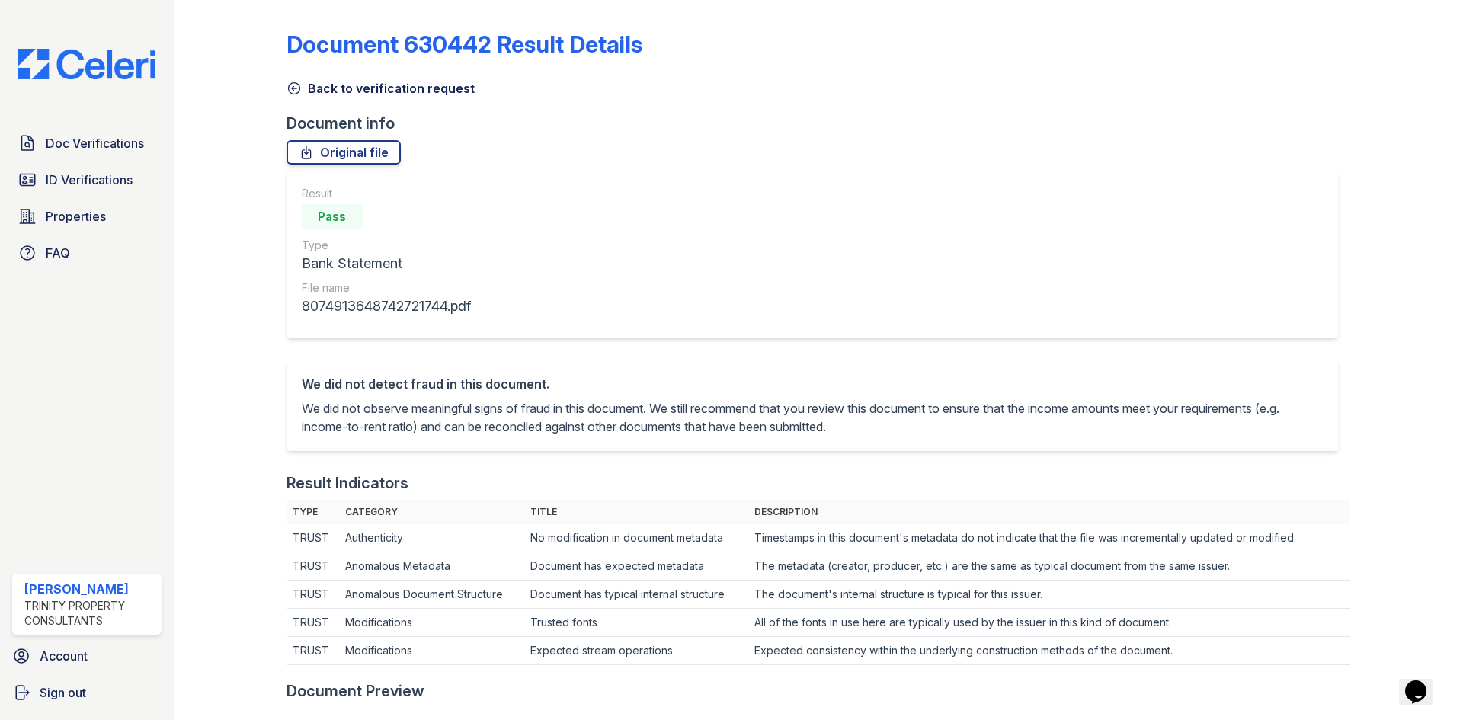
click at [298, 81] on icon at bounding box center [294, 88] width 15 height 15
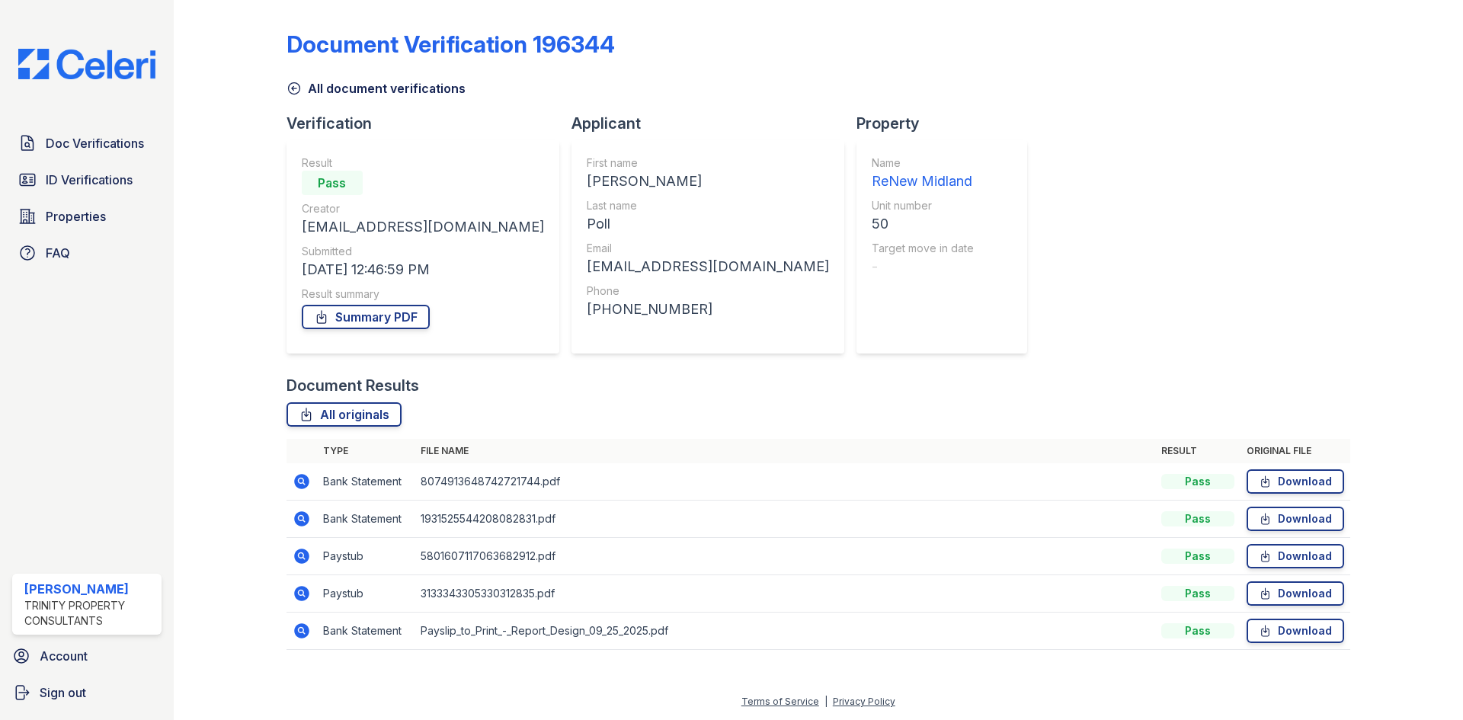
click at [303, 511] on icon at bounding box center [302, 519] width 18 height 18
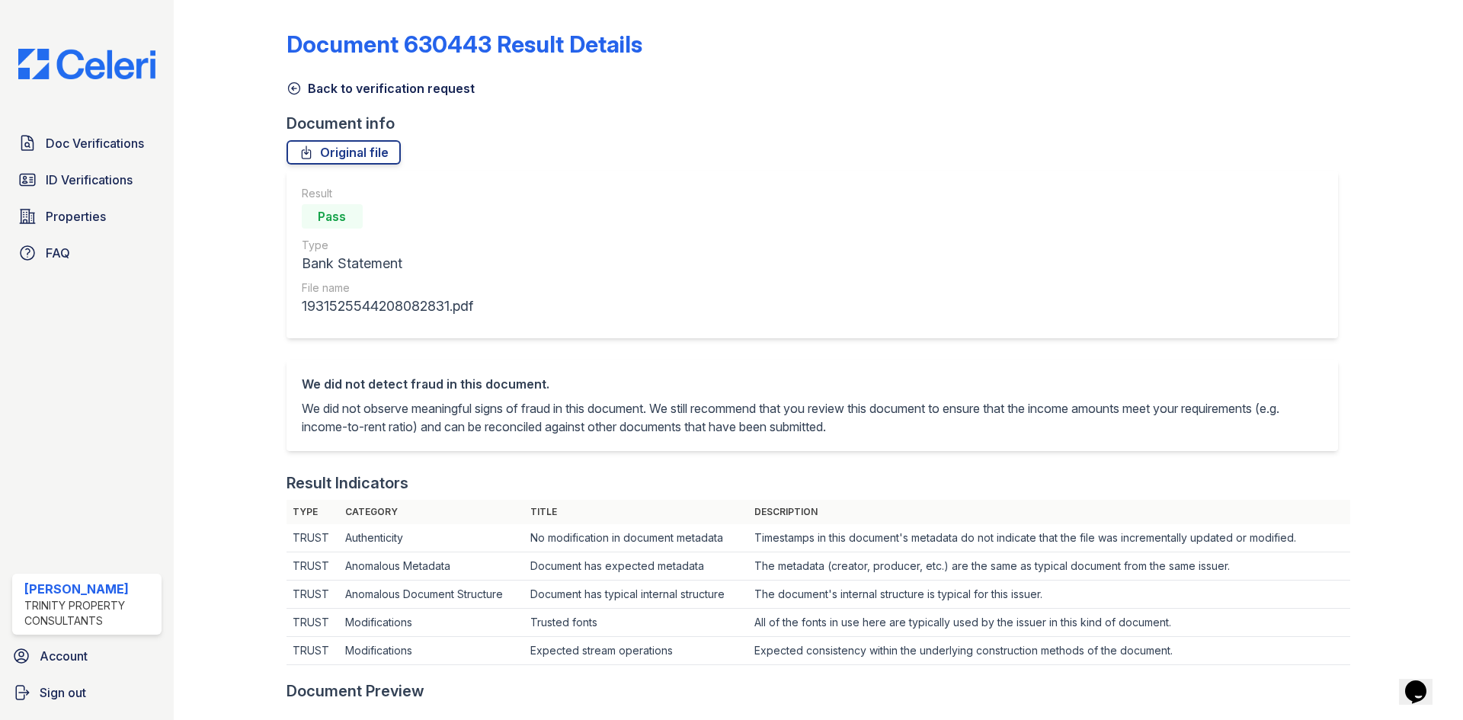
click at [290, 88] on icon at bounding box center [294, 88] width 15 height 15
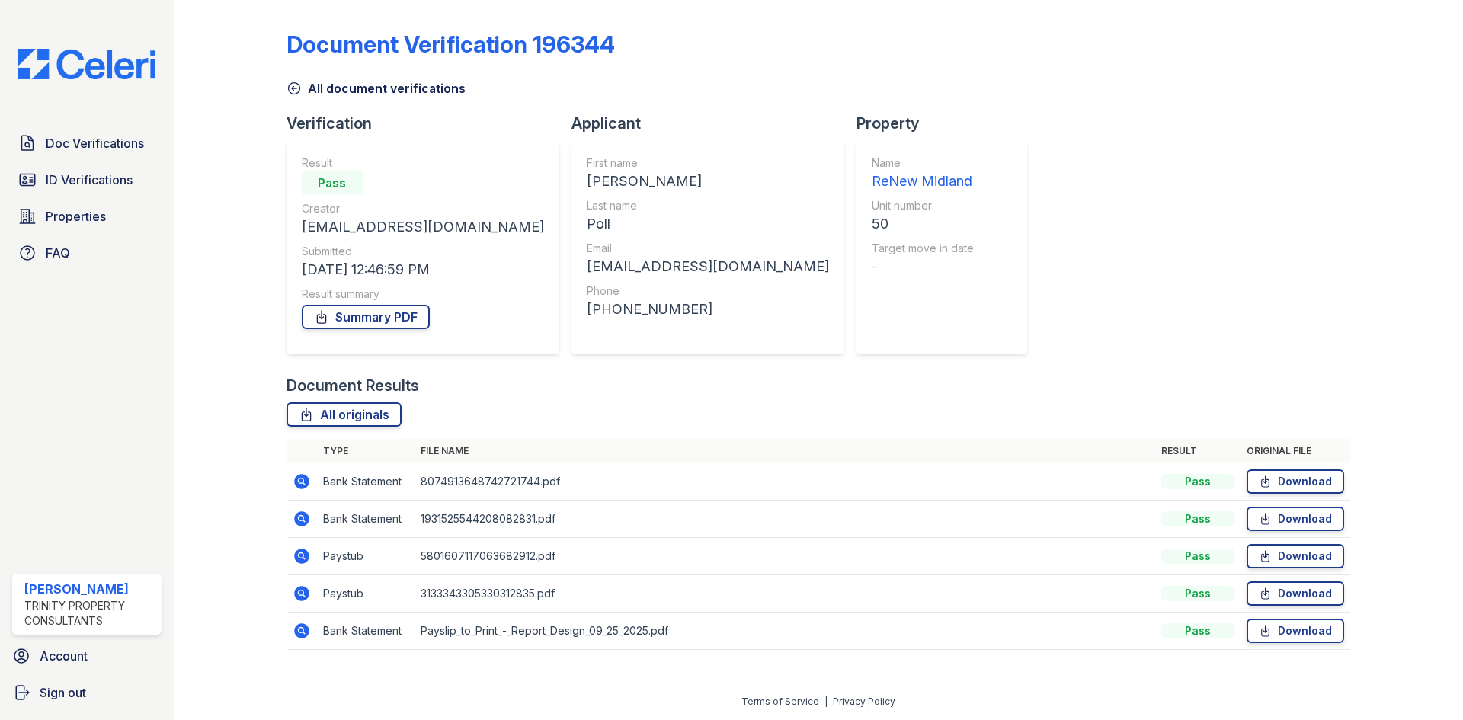
click at [303, 555] on icon at bounding box center [301, 555] width 4 height 4
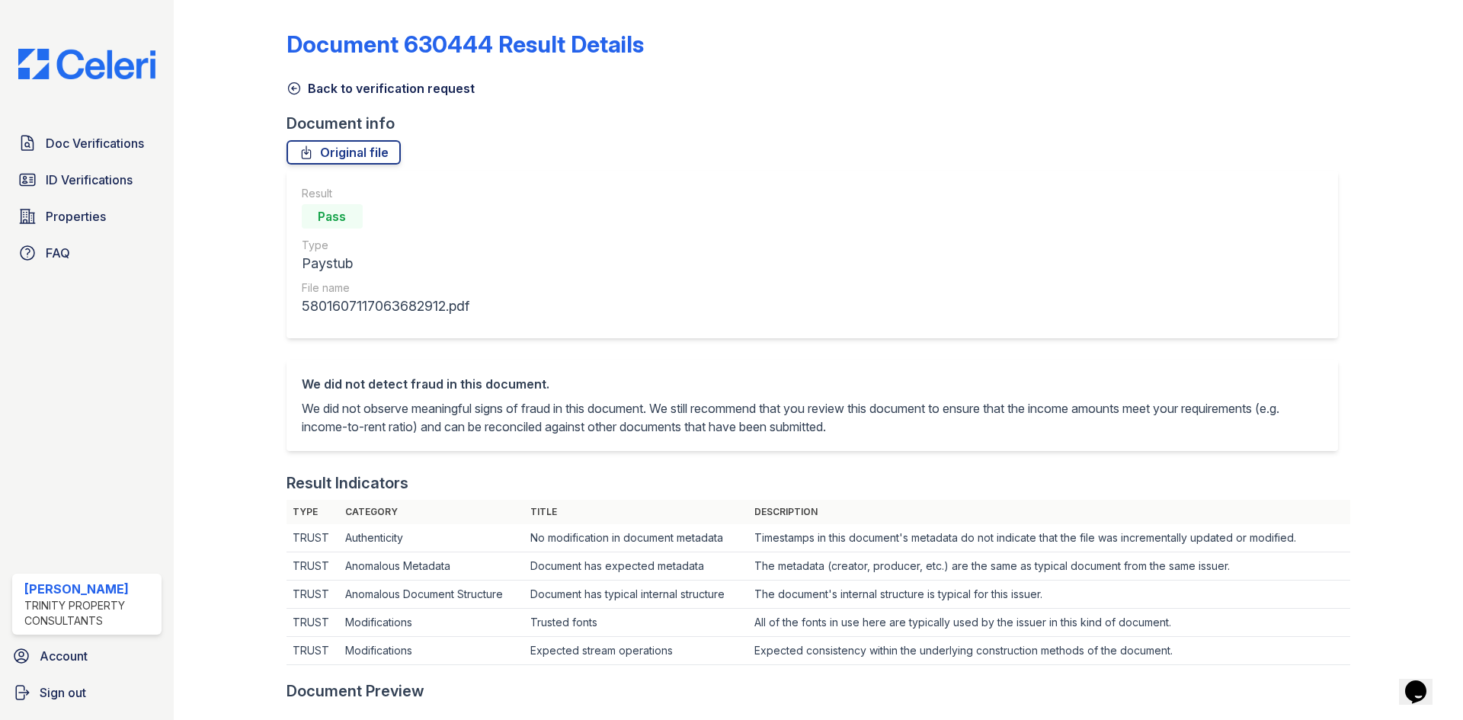
click at [300, 85] on icon at bounding box center [294, 88] width 15 height 15
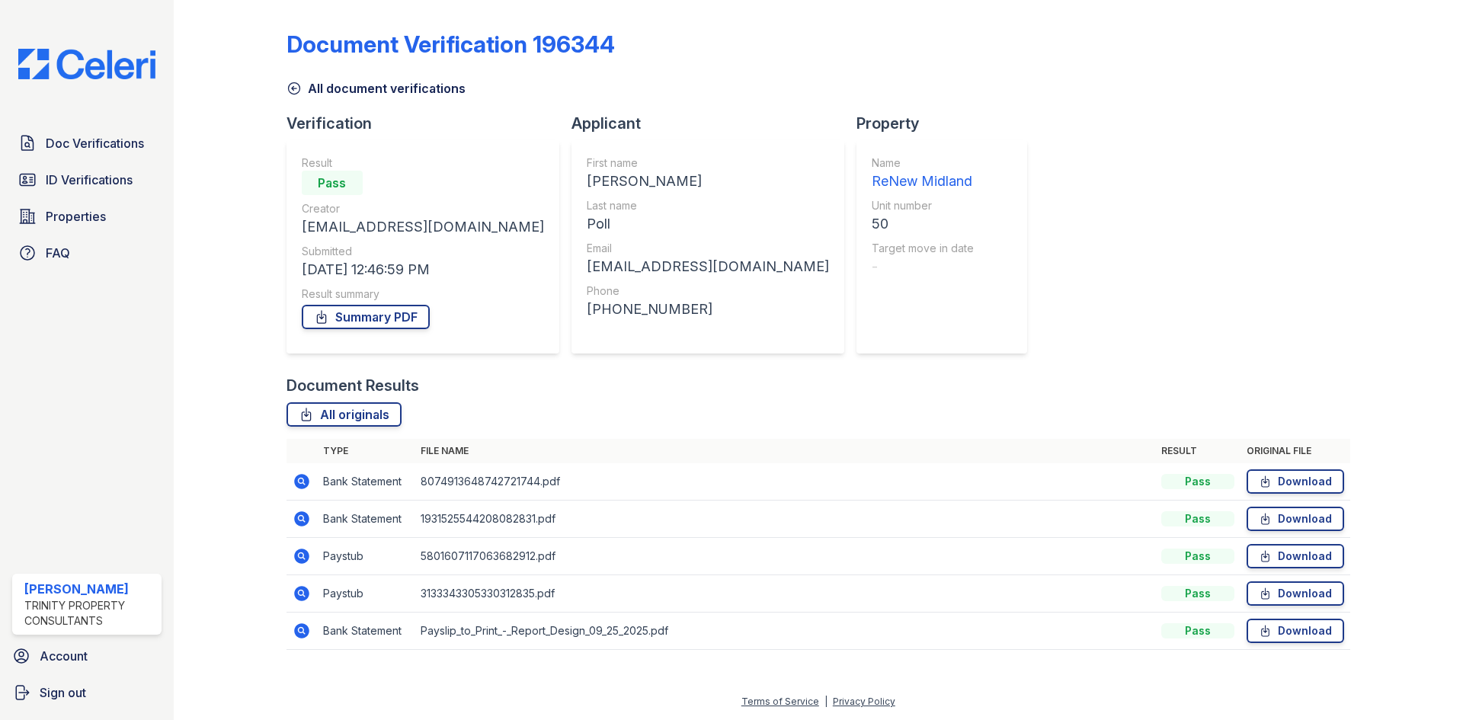
click at [307, 587] on icon at bounding box center [302, 593] width 18 height 18
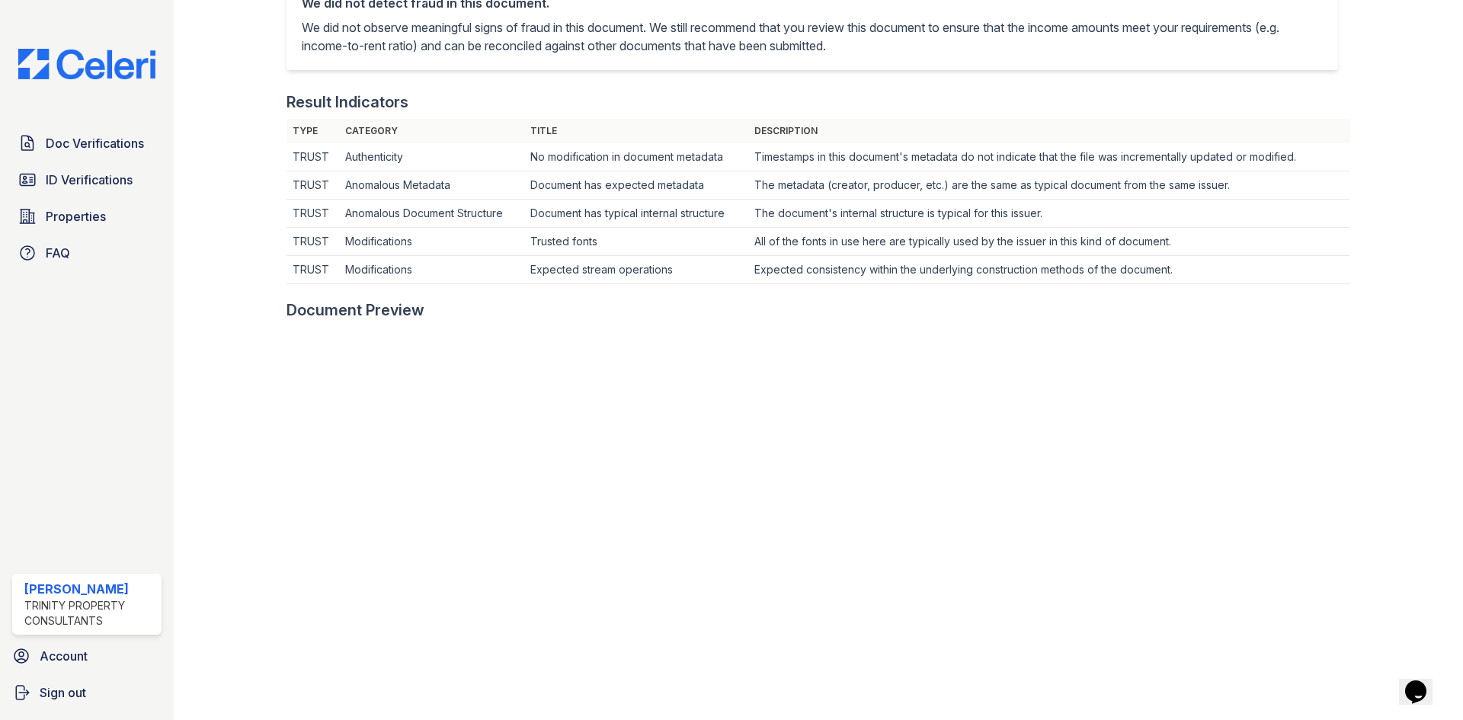
scroll to position [76, 0]
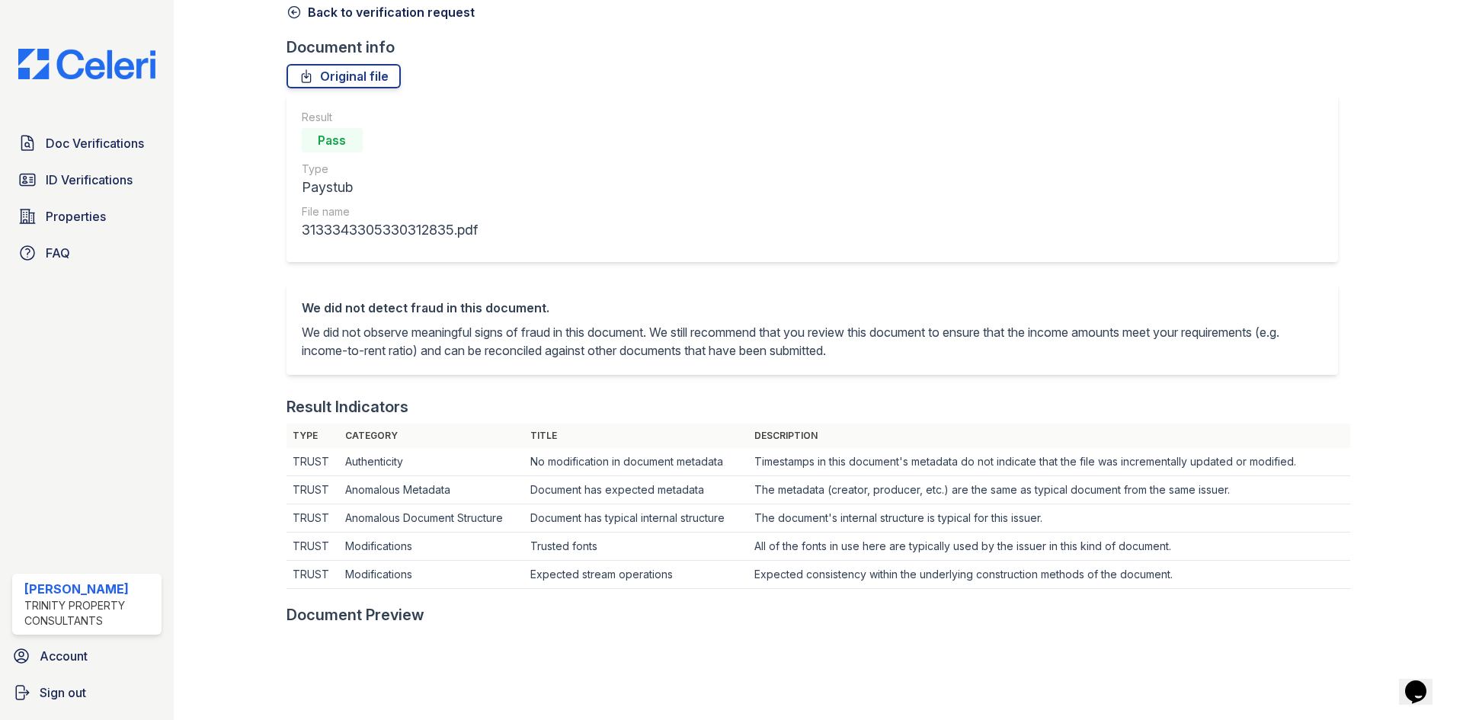
click at [294, 9] on icon at bounding box center [294, 12] width 15 height 15
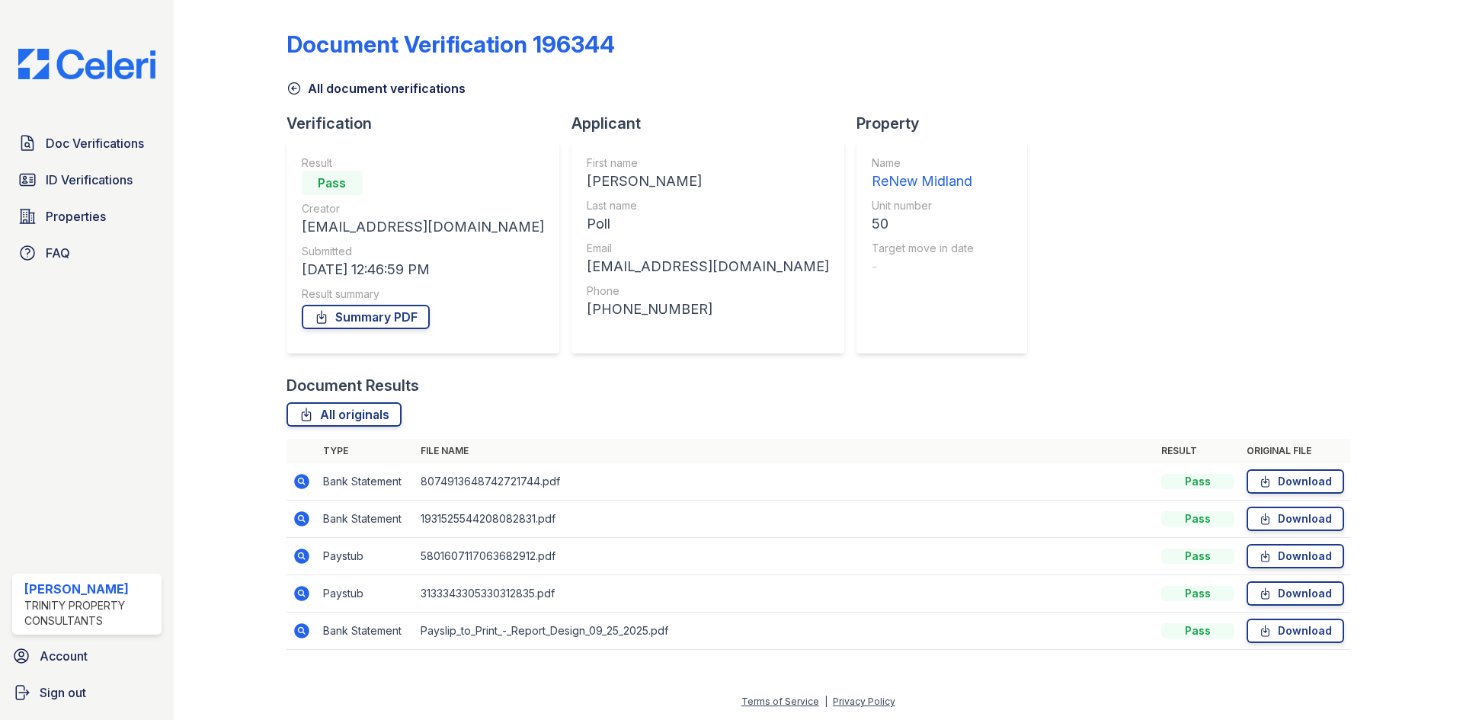
click at [293, 636] on icon at bounding box center [302, 631] width 18 height 18
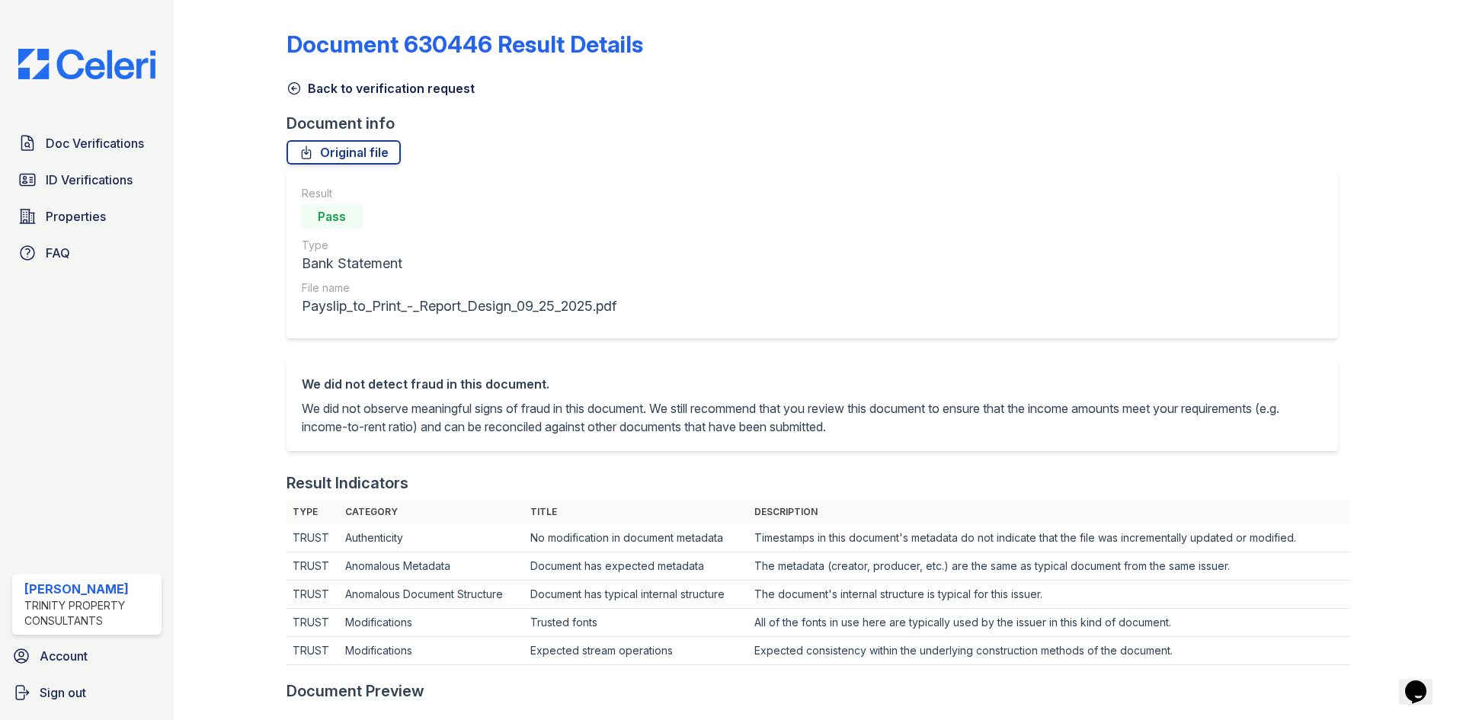
click at [296, 86] on icon at bounding box center [294, 88] width 15 height 15
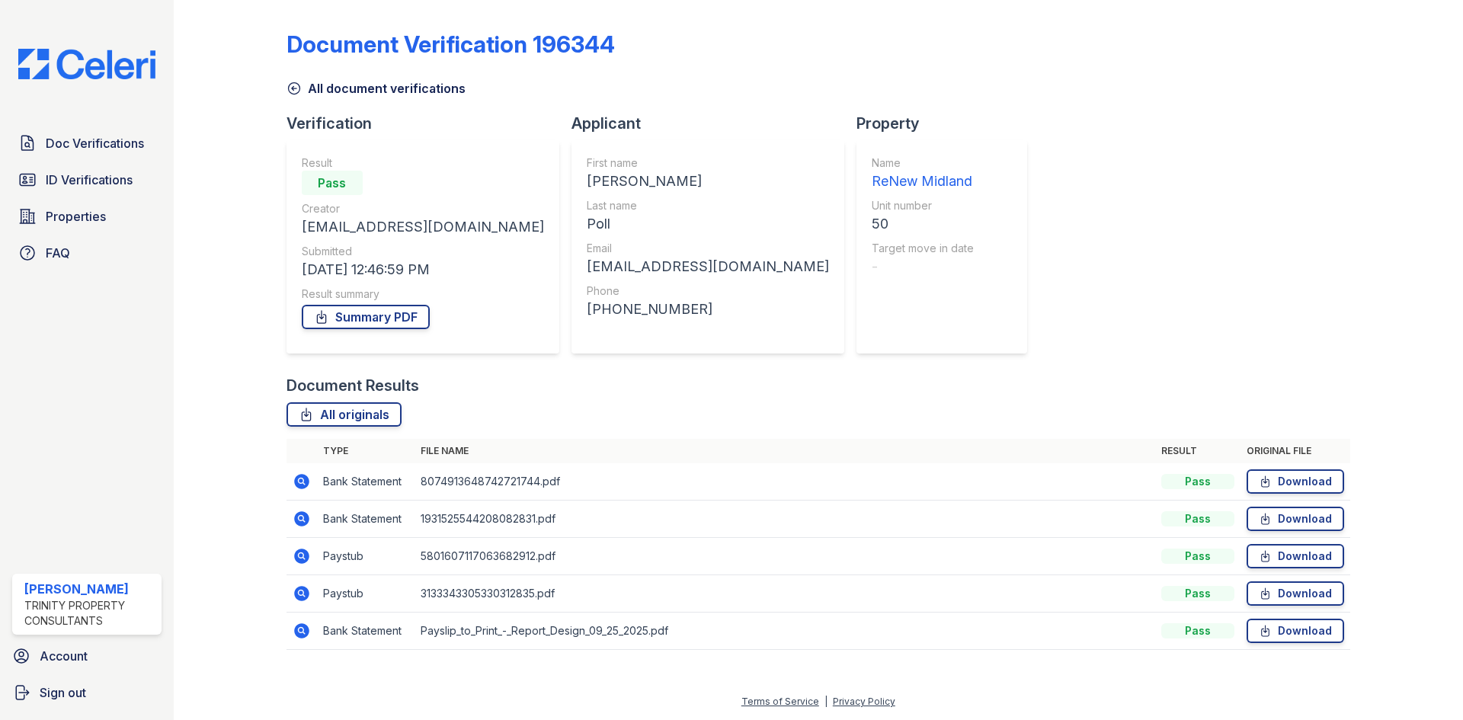
click at [303, 486] on icon at bounding box center [301, 481] width 15 height 15
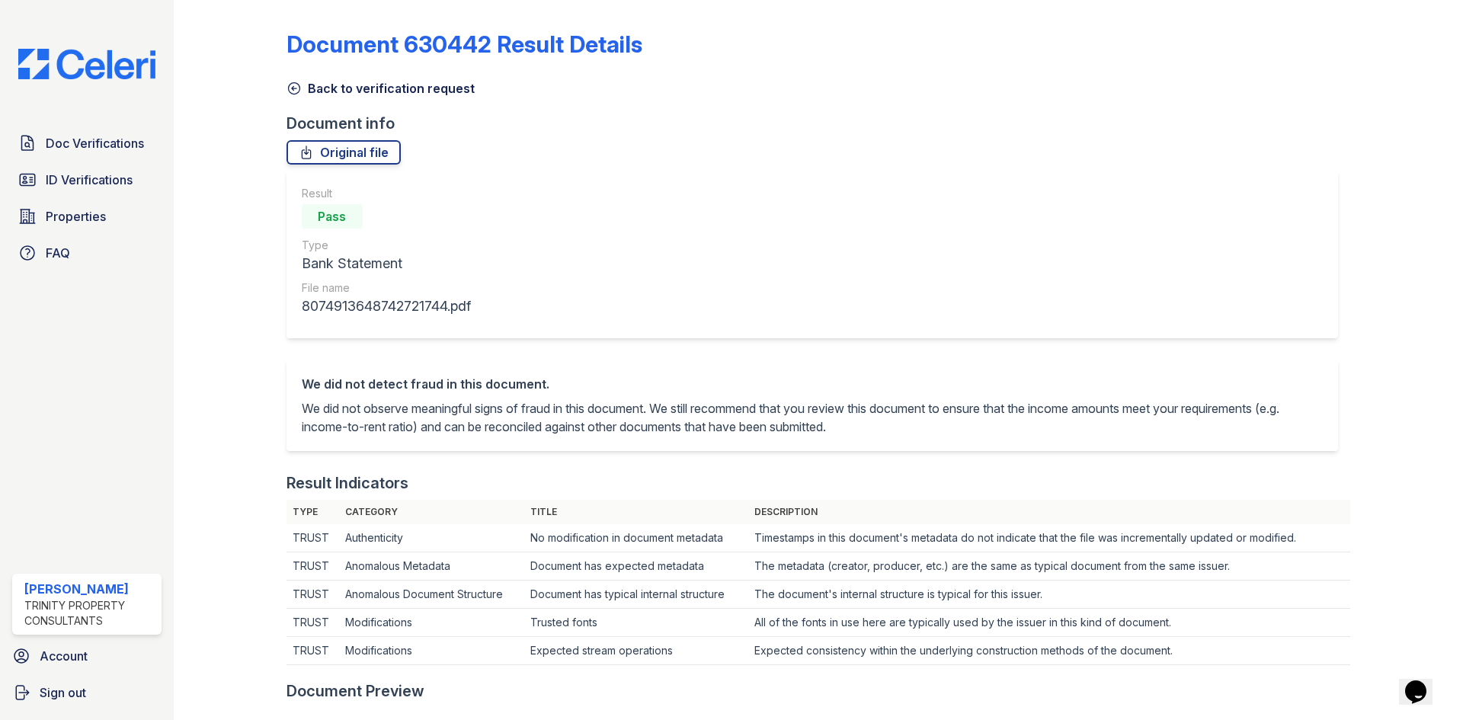
click at [296, 94] on icon at bounding box center [293, 88] width 11 height 11
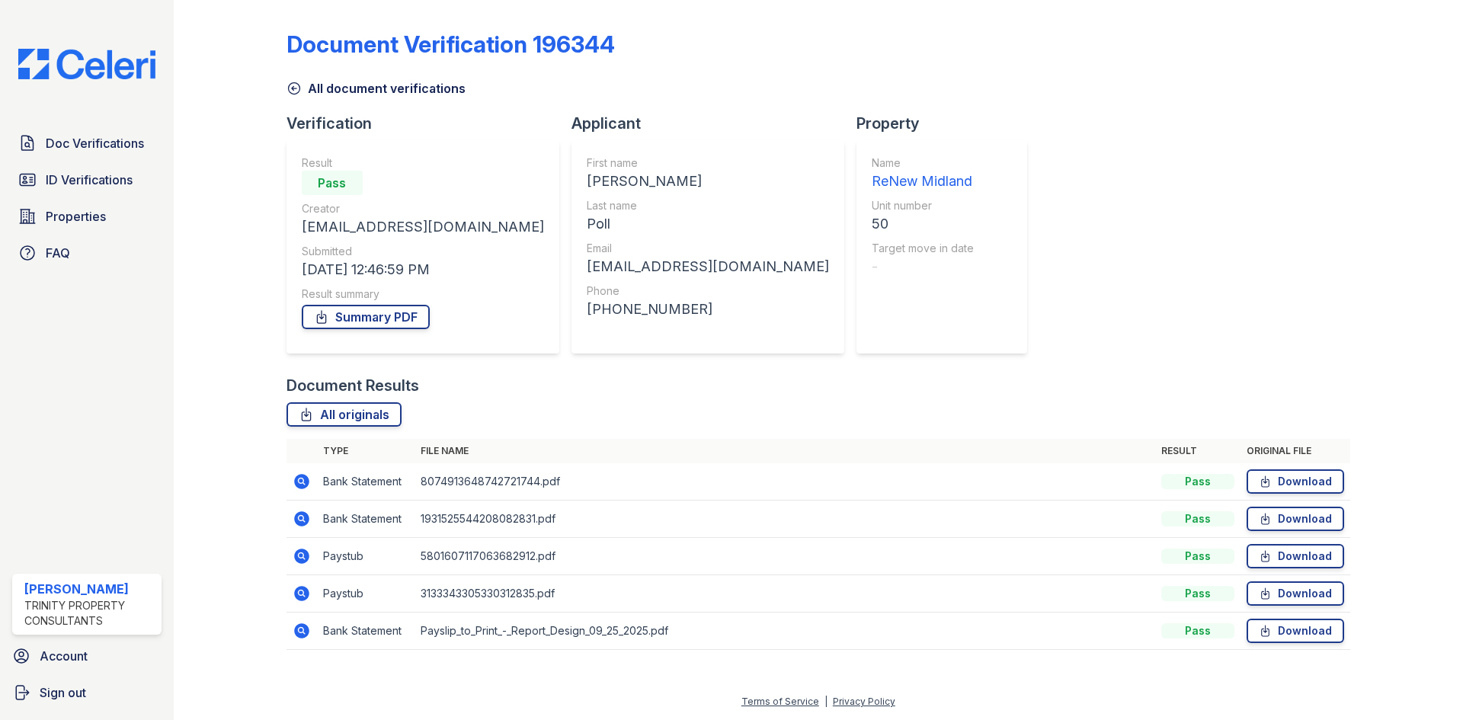
click at [299, 478] on icon at bounding box center [301, 481] width 15 height 15
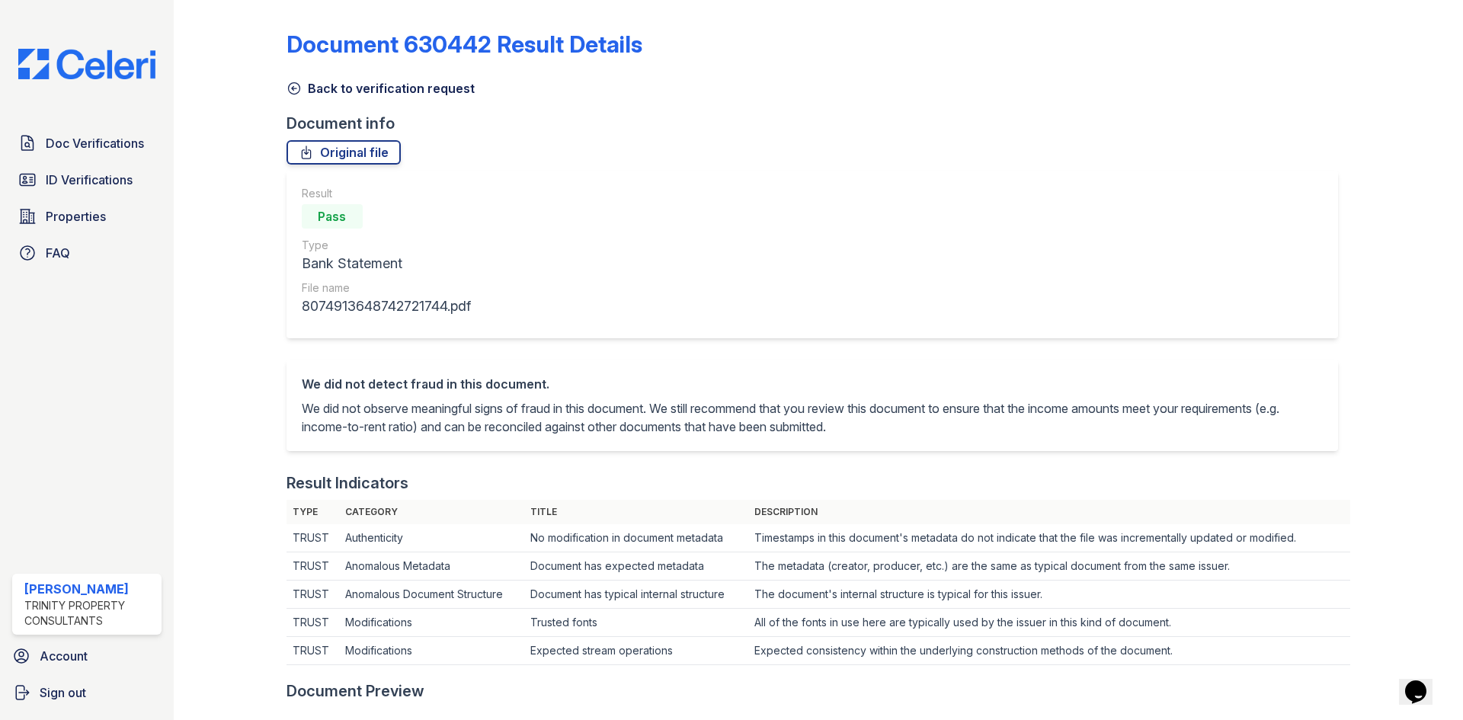
click at [290, 86] on icon at bounding box center [294, 88] width 15 height 15
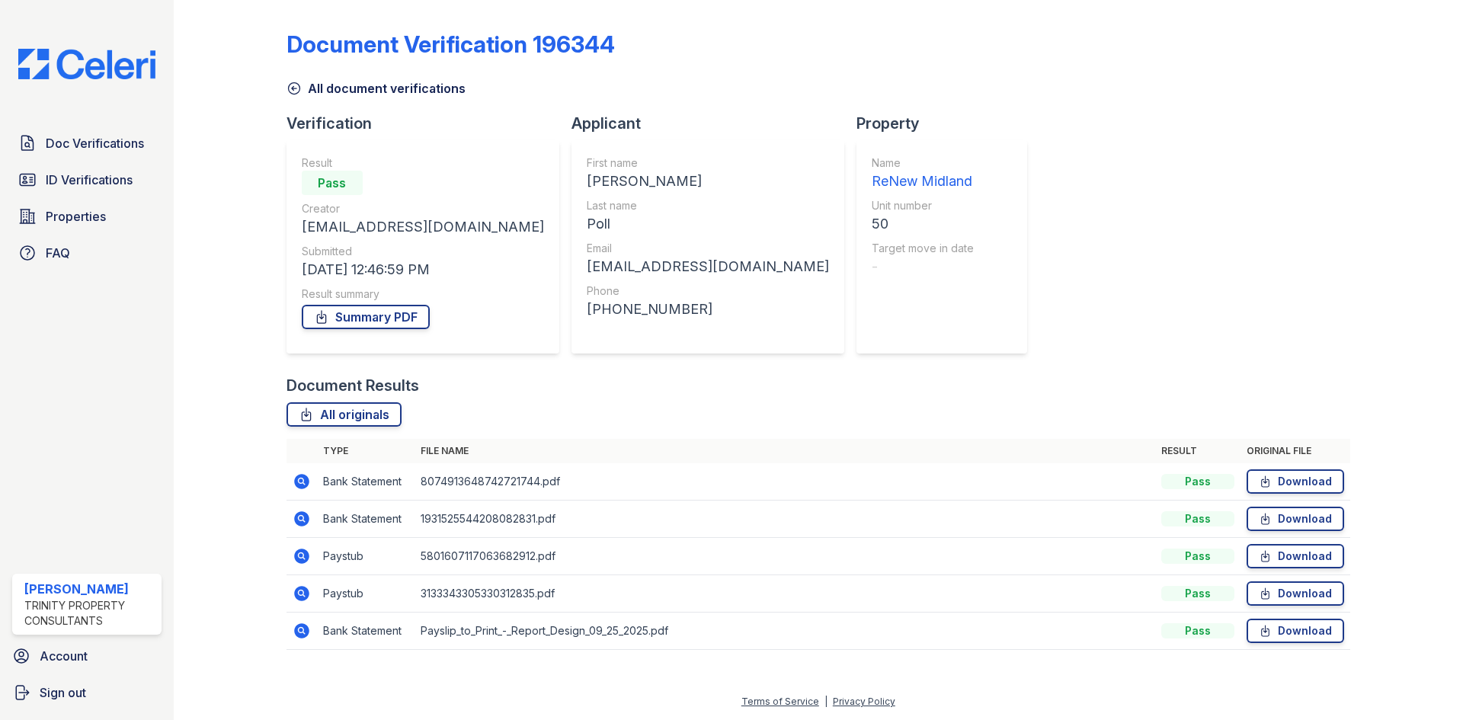
click at [298, 523] on icon at bounding box center [301, 518] width 15 height 15
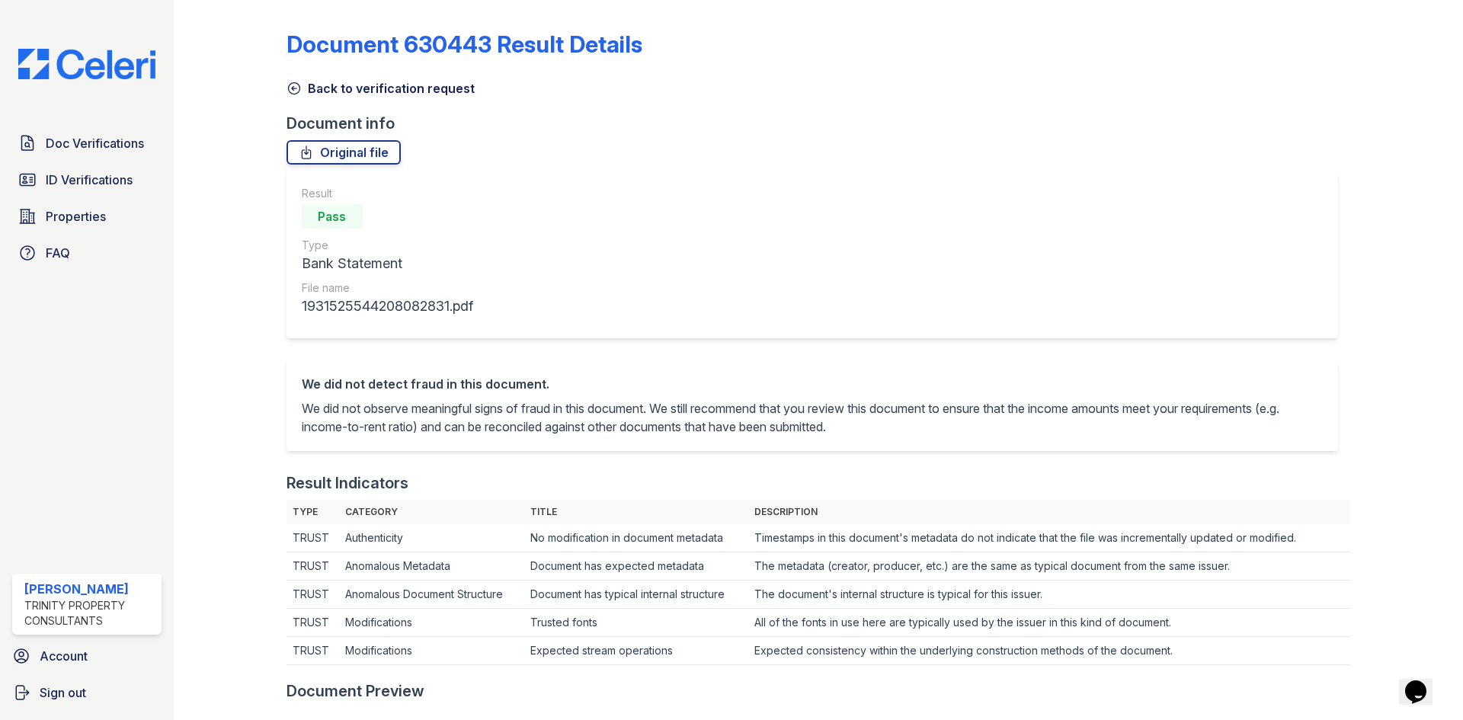
click at [296, 85] on icon at bounding box center [294, 88] width 15 height 15
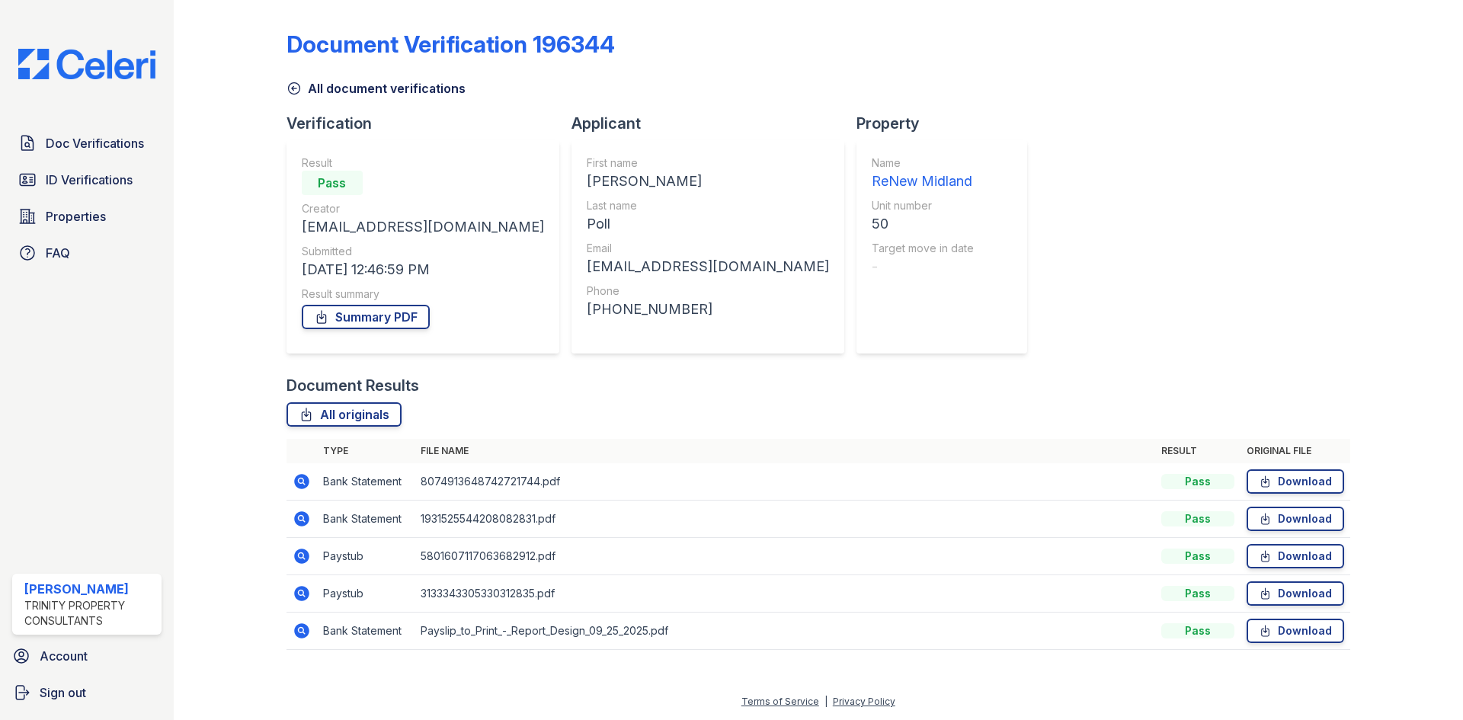
click at [296, 598] on icon at bounding box center [302, 593] width 18 height 18
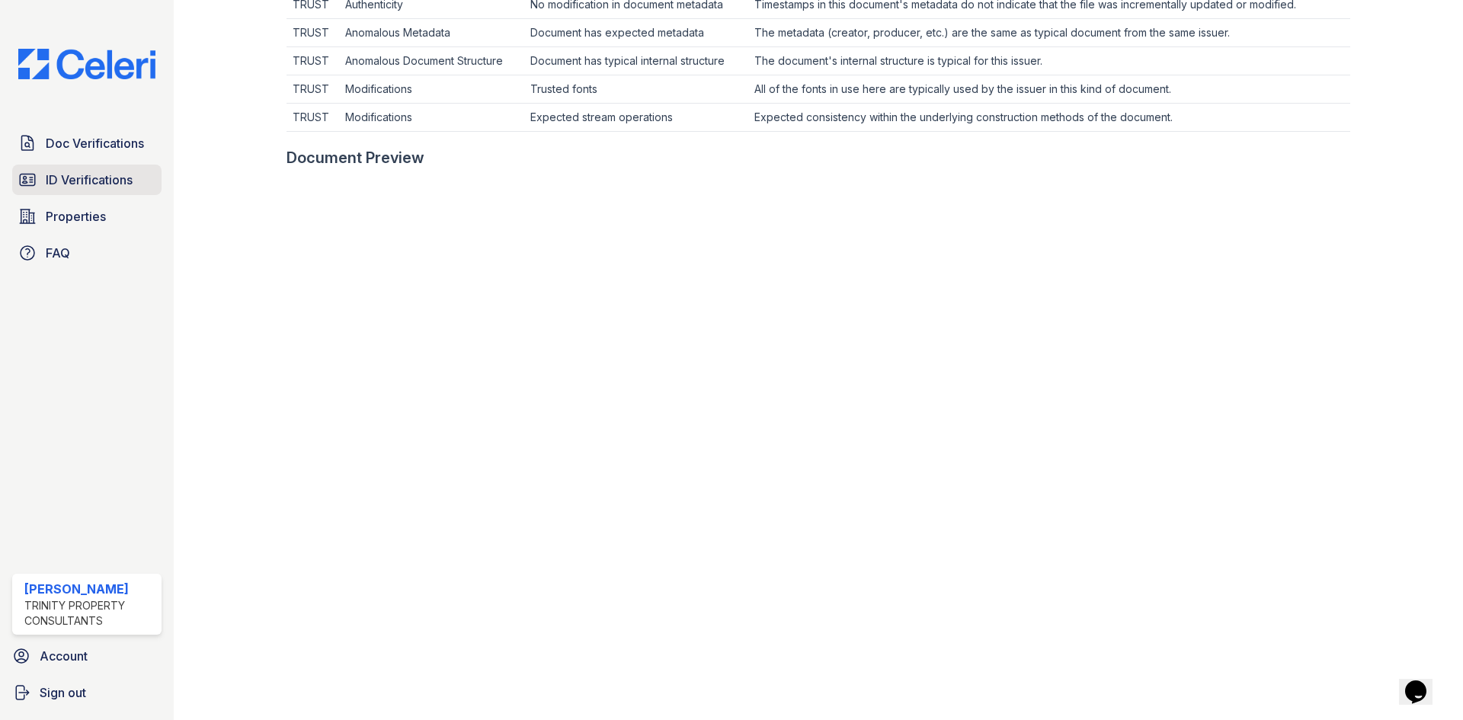
click at [73, 172] on span "ID Verifications" at bounding box center [89, 180] width 87 height 18
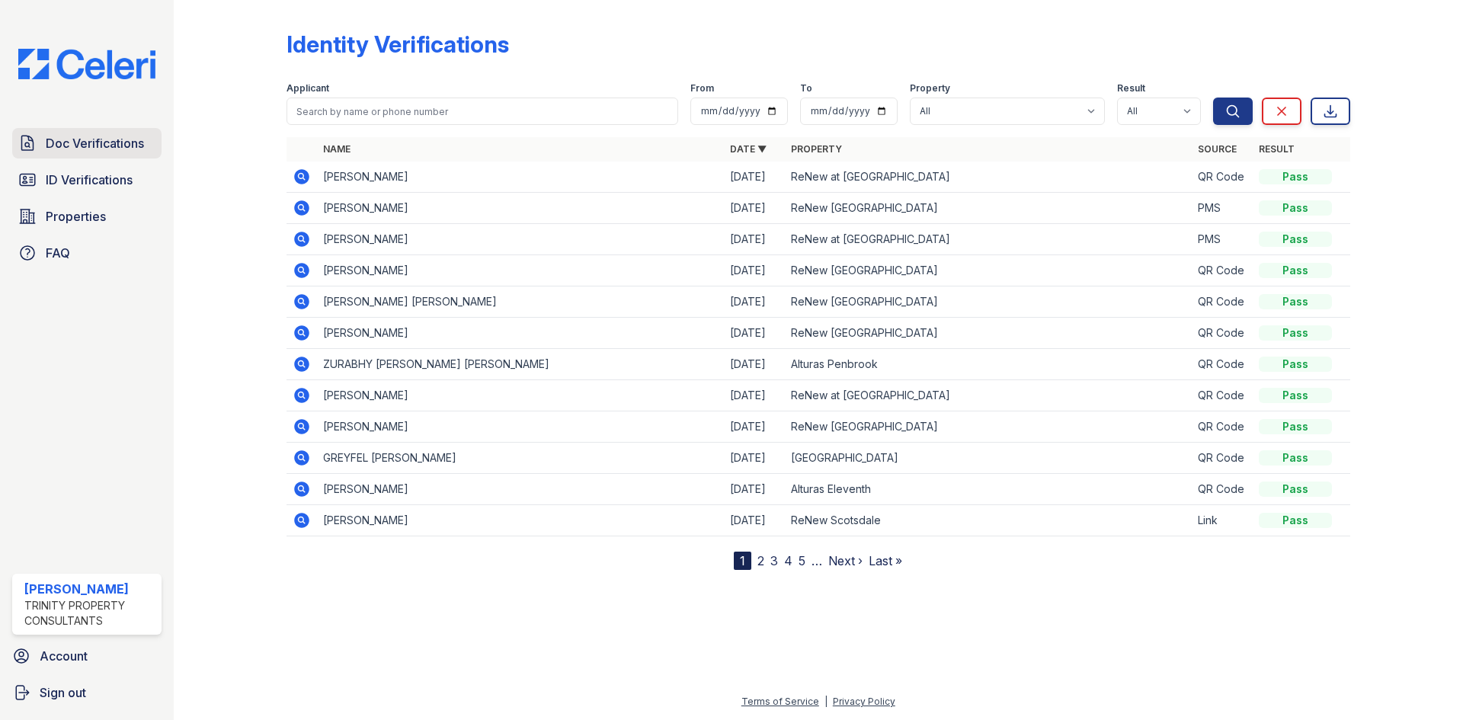
click at [122, 154] on link "Doc Verifications" at bounding box center [86, 143] width 149 height 30
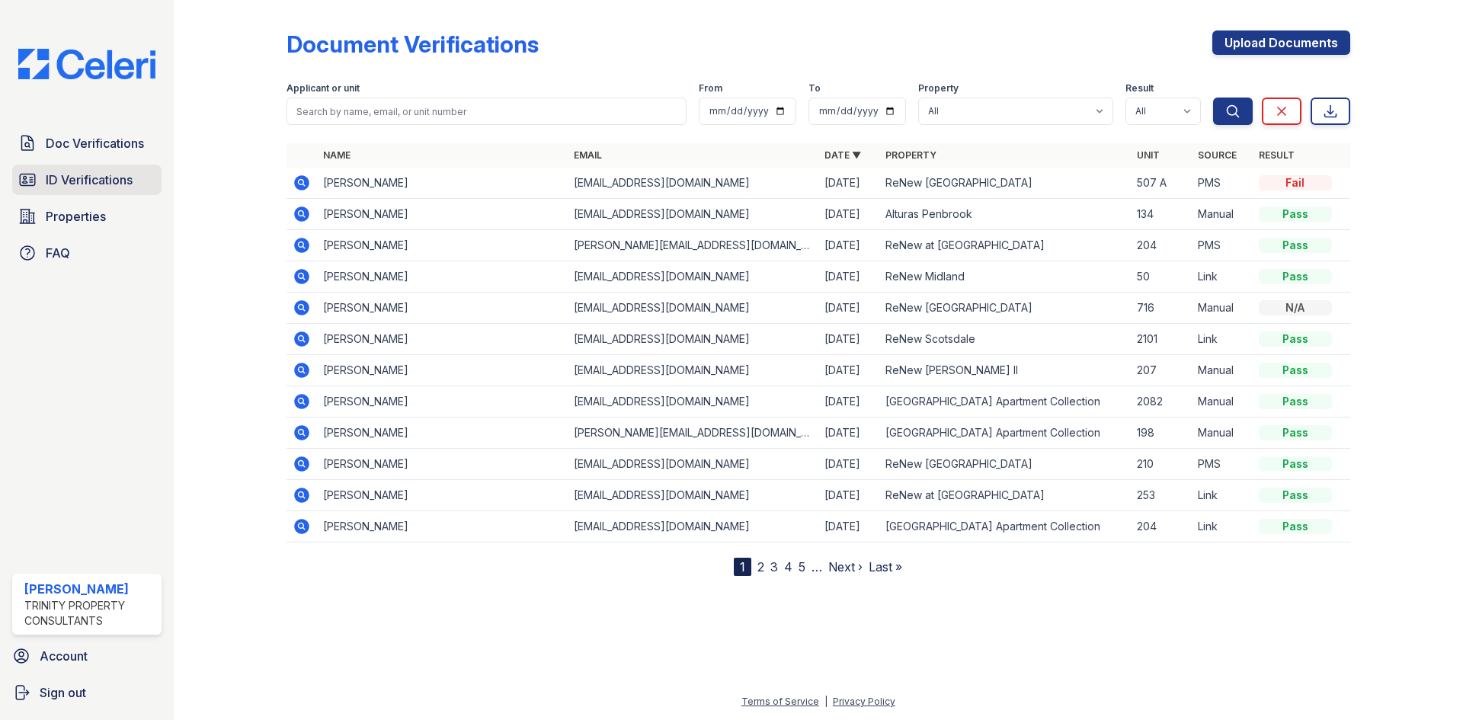
click at [143, 174] on link "ID Verifications" at bounding box center [86, 180] width 149 height 30
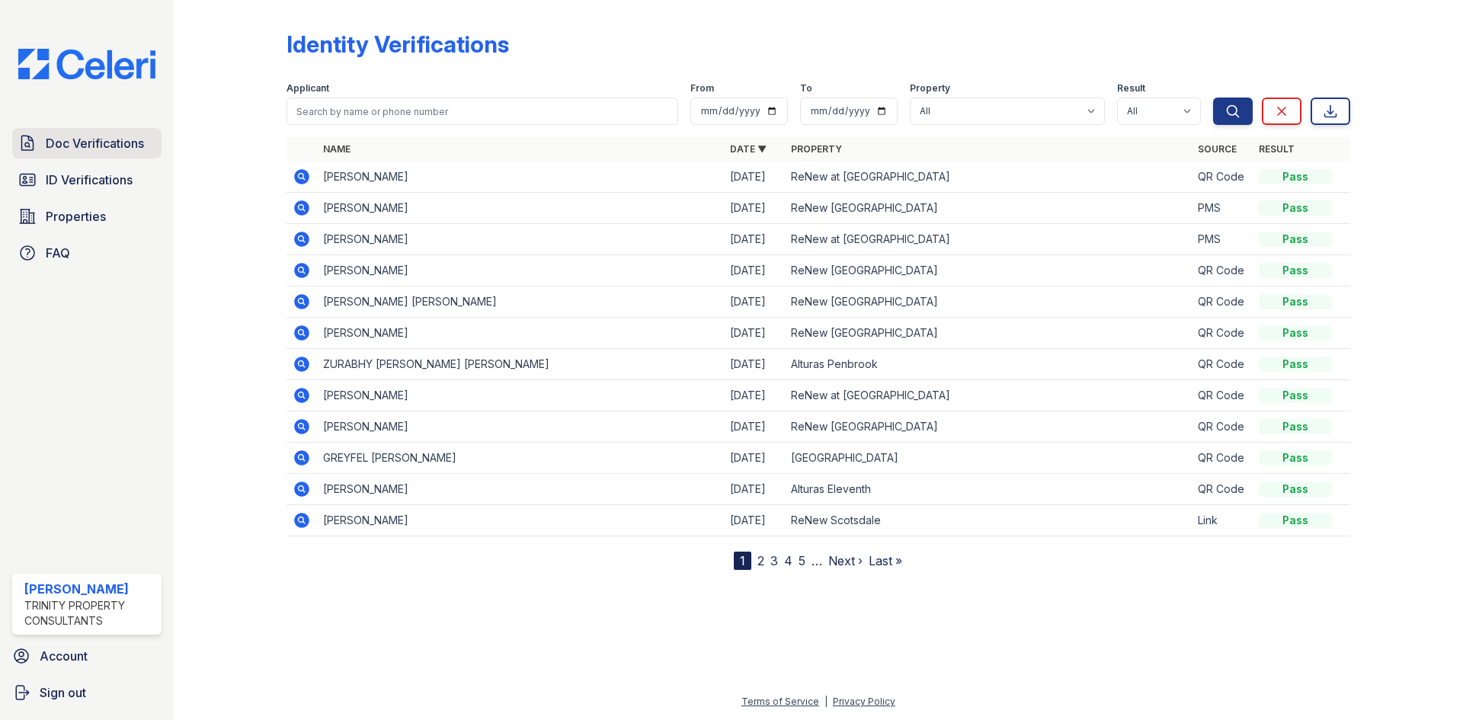
click at [123, 153] on link "Doc Verifications" at bounding box center [86, 143] width 149 height 30
